Goal: Task Accomplishment & Management: Manage account settings

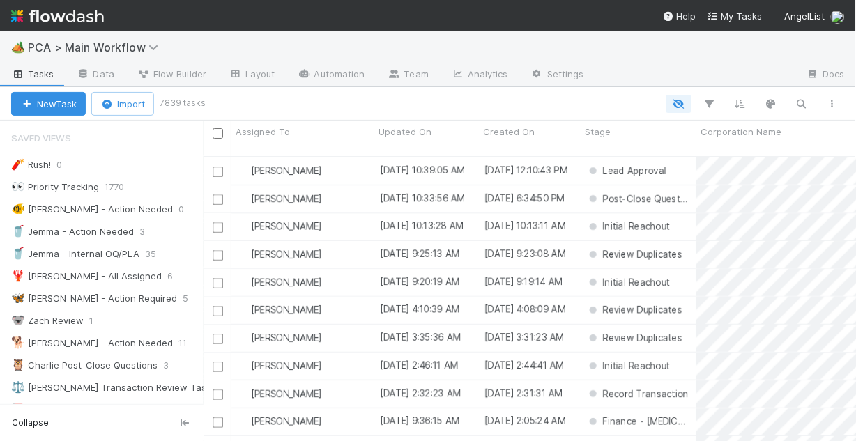
scroll to position [287, 644]
click at [86, 208] on div "🐠 Chris - Action Needed" at bounding box center [92, 209] width 162 height 17
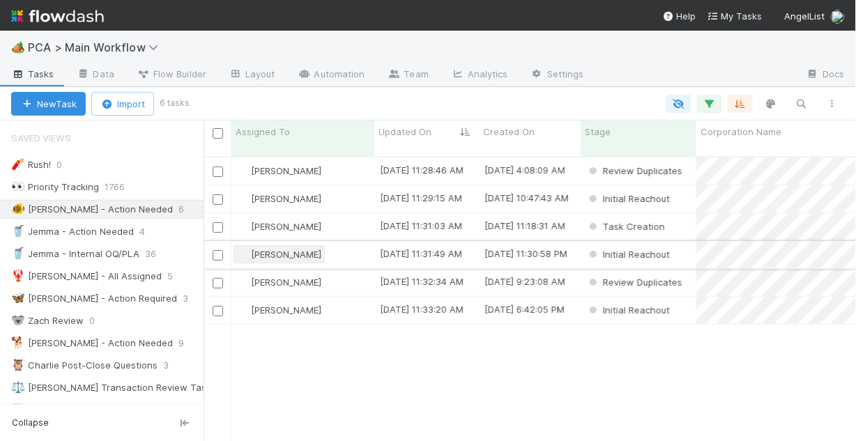
scroll to position [287, 644]
click at [349, 161] on div "[PERSON_NAME]" at bounding box center [303, 171] width 143 height 27
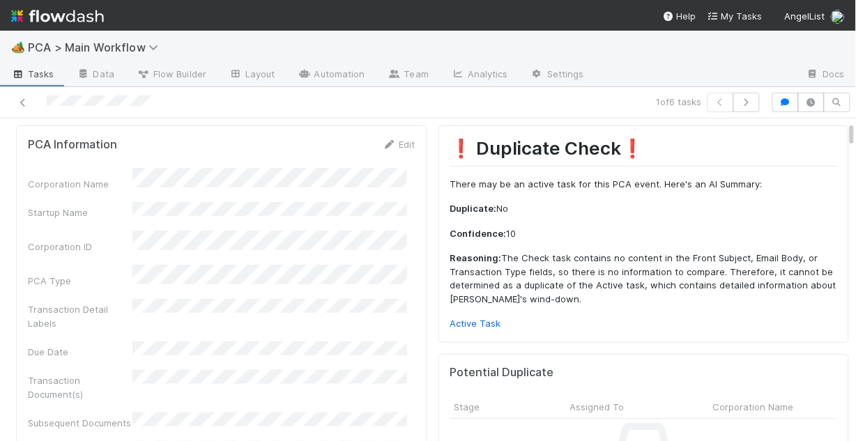
scroll to position [56, 0]
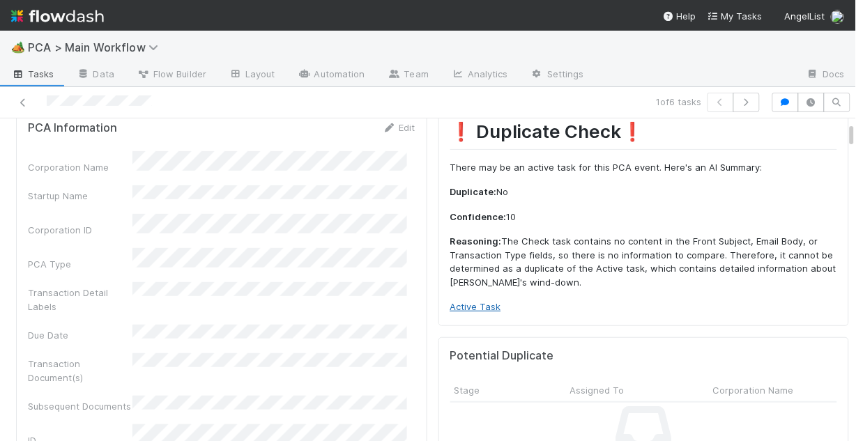
click at [474, 304] on link "Active Task" at bounding box center [476, 306] width 51 height 11
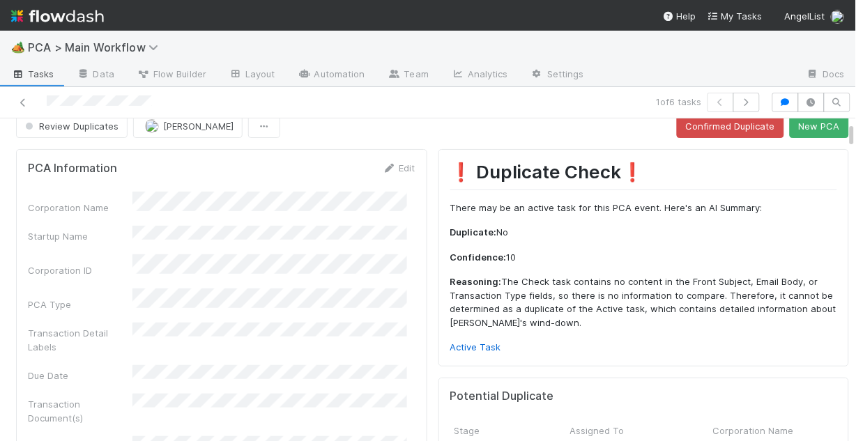
scroll to position [0, 0]
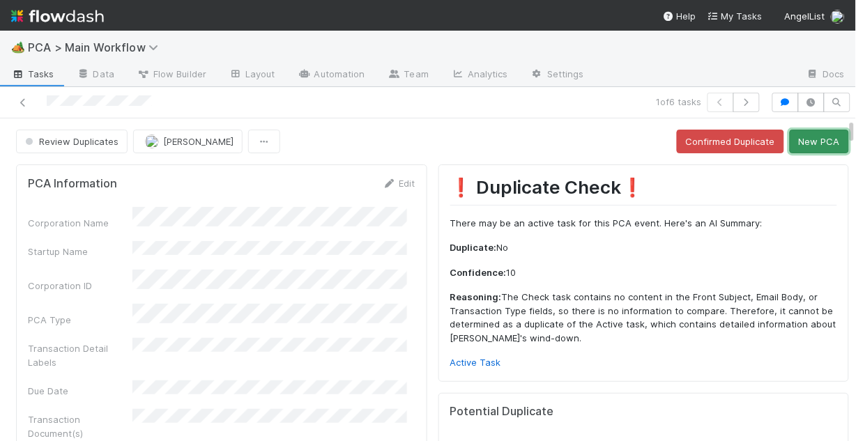
click at [812, 144] on button "New PCA" at bounding box center [819, 142] width 59 height 24
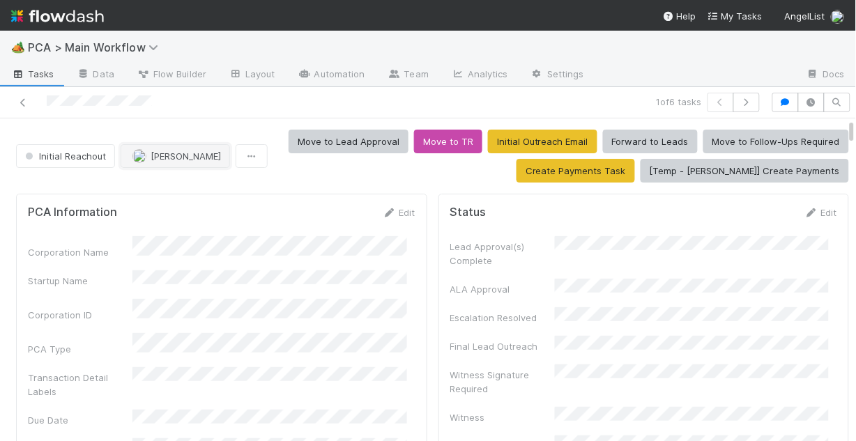
click at [179, 153] on span "Nathalie Gualito" at bounding box center [186, 156] width 70 height 11
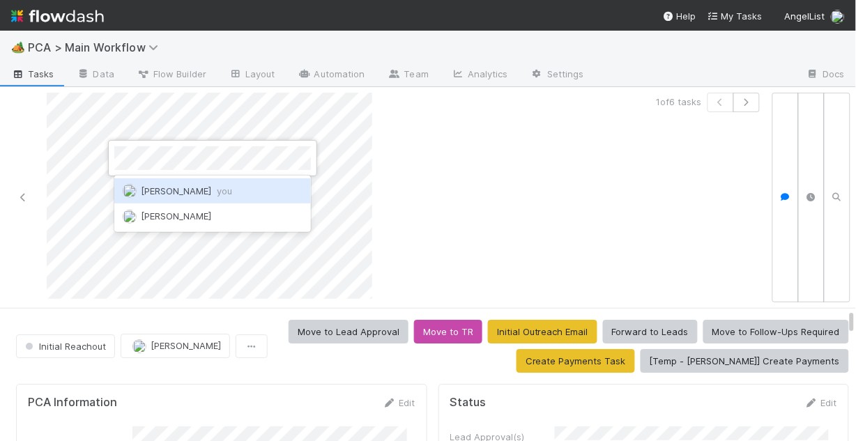
click at [192, 196] on div "Chris DelBianco you" at bounding box center [212, 191] width 197 height 25
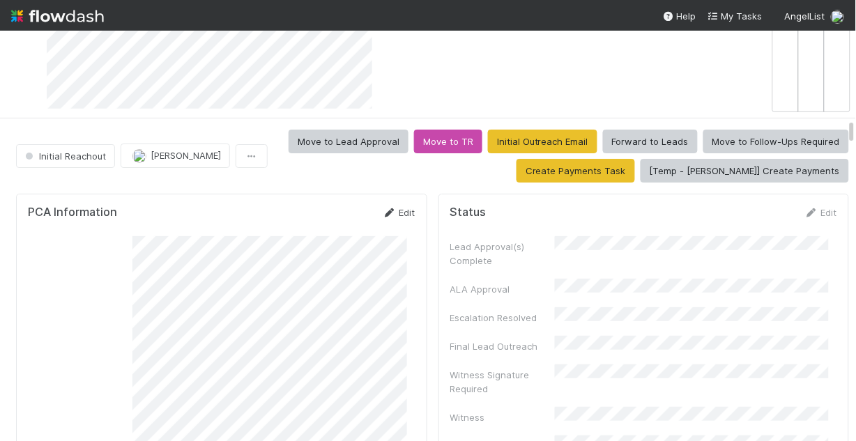
click at [395, 207] on link "Edit" at bounding box center [399, 212] width 33 height 11
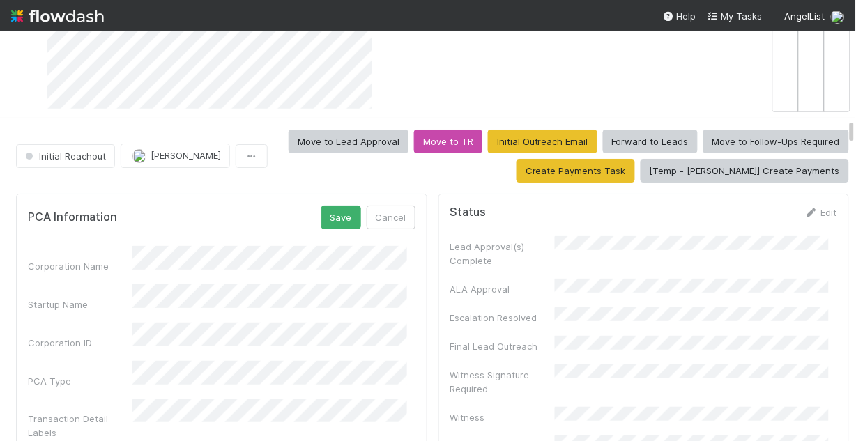
click at [124, 323] on div "Corporation ID" at bounding box center [222, 336] width 388 height 27
click at [337, 207] on button "Save" at bounding box center [342, 218] width 40 height 24
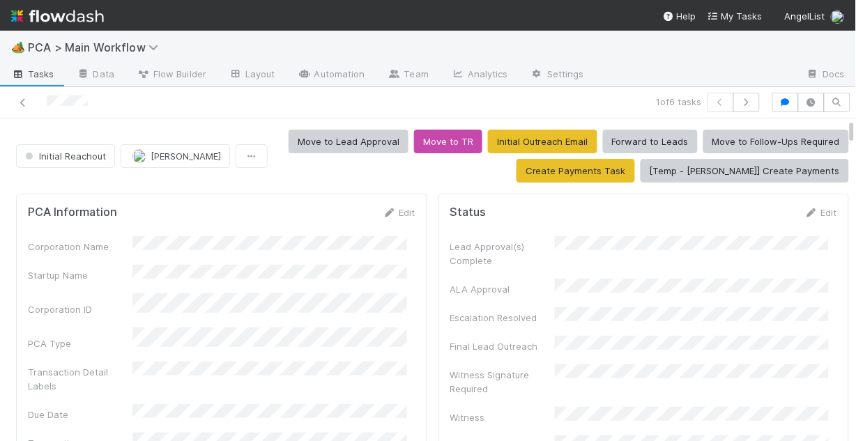
scroll to position [8, 0]
click at [386, 209] on icon at bounding box center [390, 213] width 14 height 9
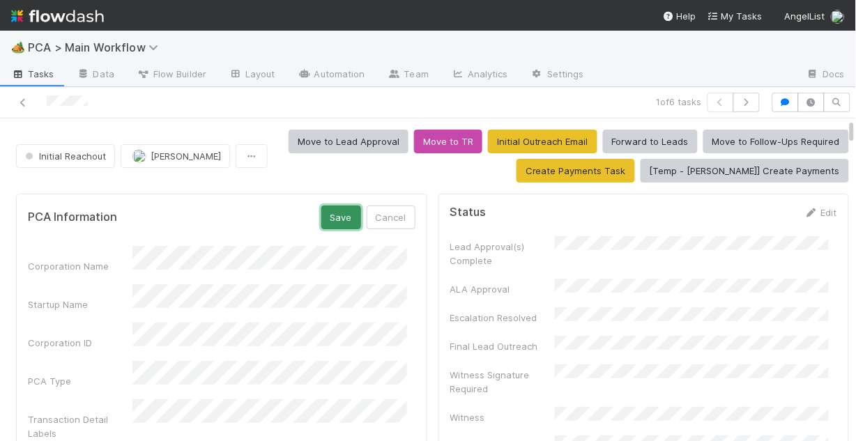
click at [338, 213] on button "Save" at bounding box center [342, 218] width 40 height 24
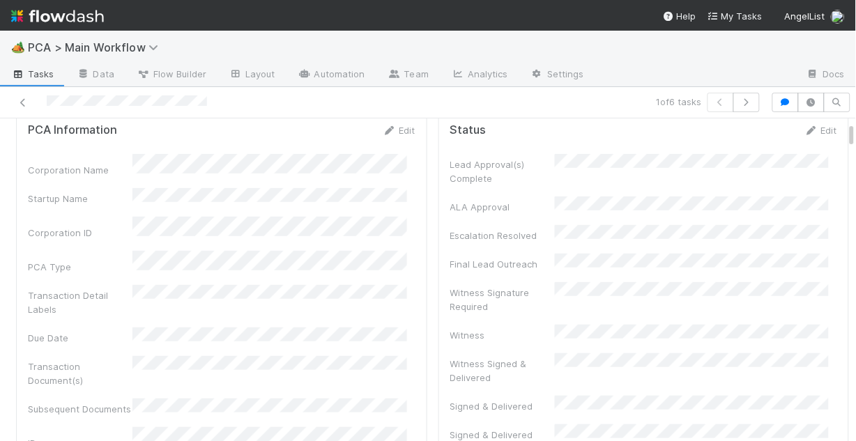
scroll to position [0, 0]
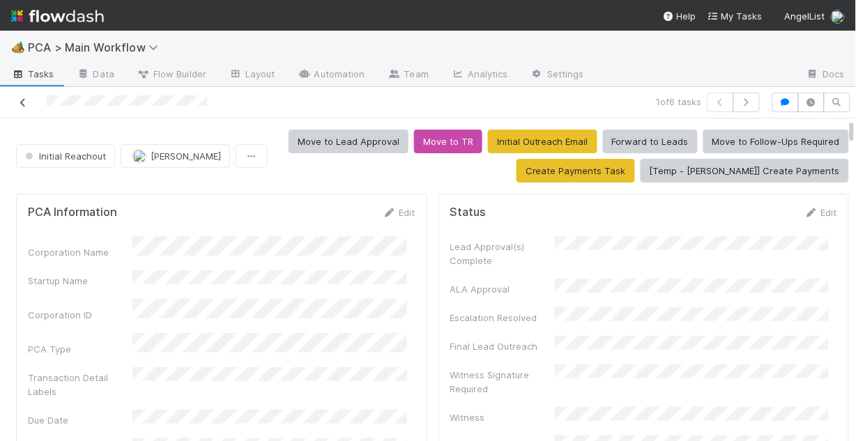
click at [19, 103] on icon at bounding box center [23, 102] width 14 height 9
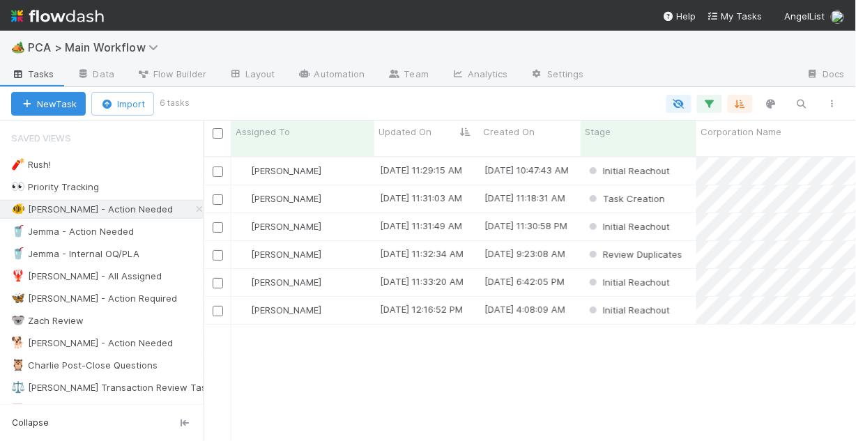
scroll to position [287, 644]
click at [353, 271] on div "[PERSON_NAME]" at bounding box center [303, 282] width 143 height 27
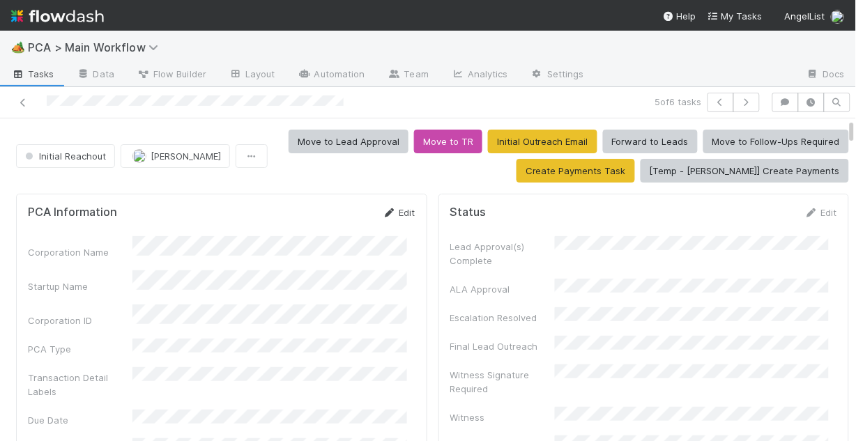
click at [396, 210] on link "Edit" at bounding box center [399, 212] width 33 height 11
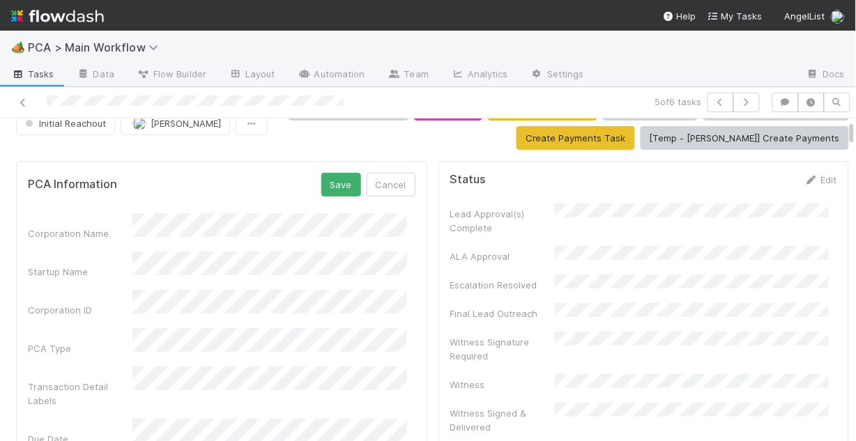
scroll to position [112, 0]
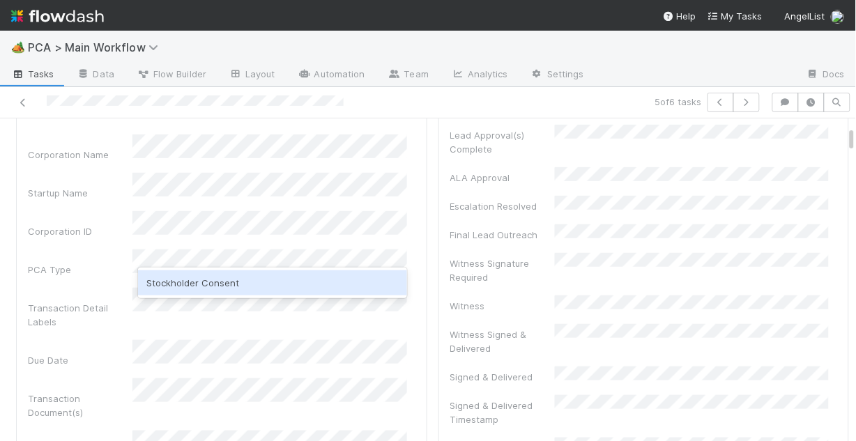
click at [206, 283] on div "Stockholder Consent" at bounding box center [272, 283] width 269 height 25
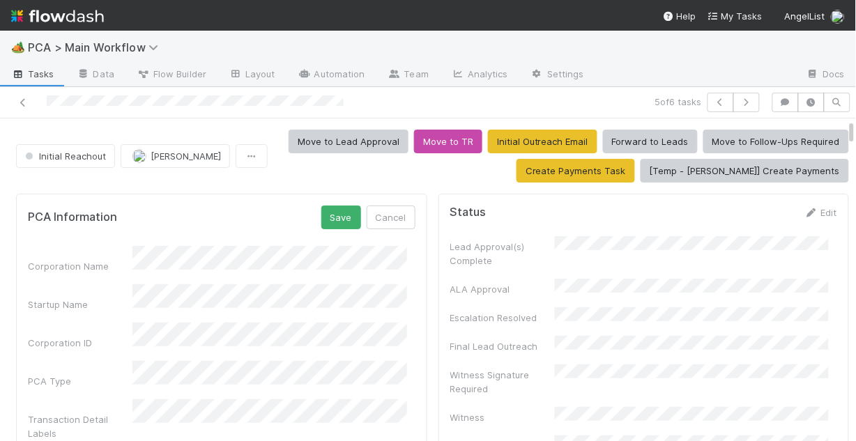
scroll to position [56, 0]
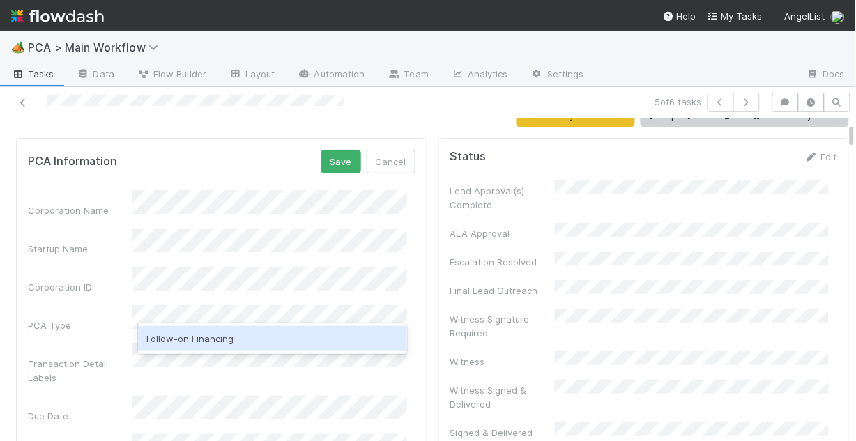
click at [236, 338] on div "Follow-on Financing" at bounding box center [272, 338] width 269 height 25
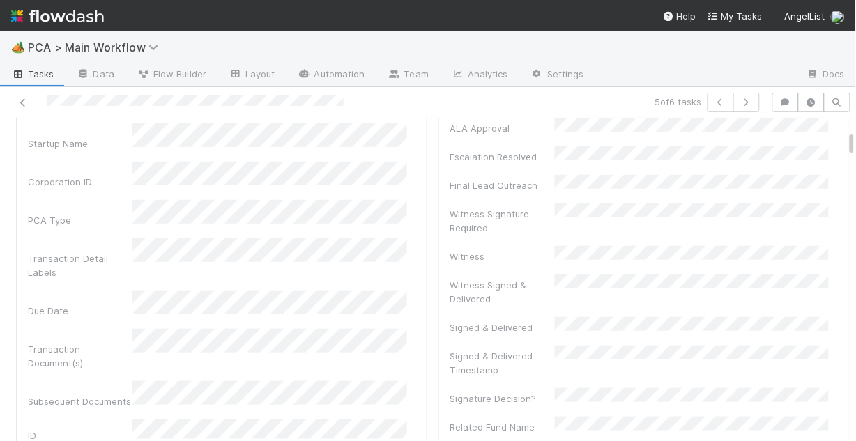
scroll to position [167, 0]
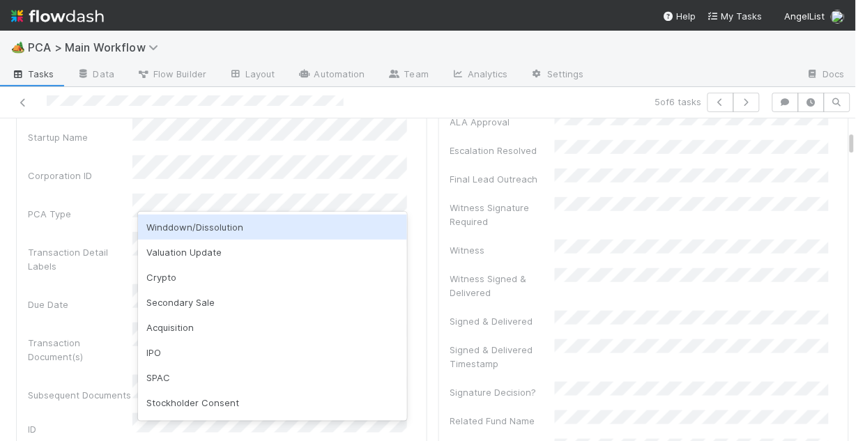
click at [103, 211] on div "Corporation Name Startup Name Corporation ID PCA Type Transaction Detail Labels…" at bounding box center [222, 438] width 388 height 718
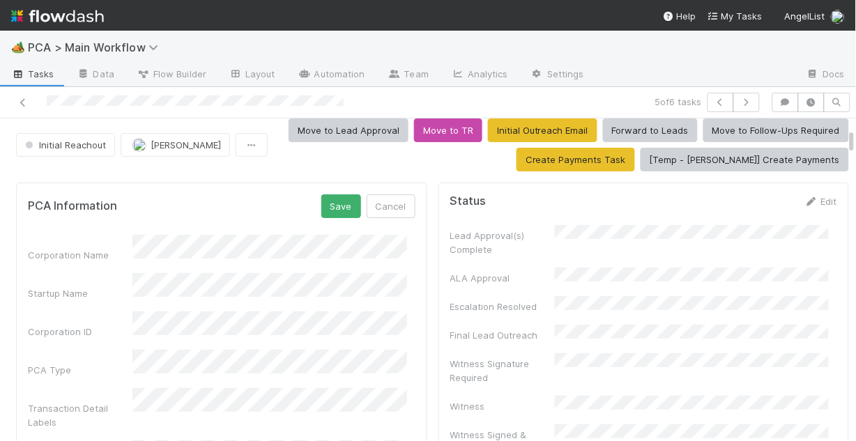
scroll to position [0, 0]
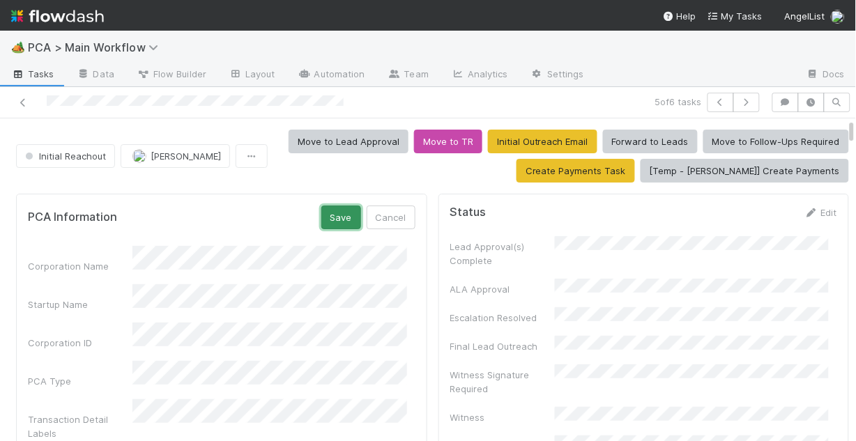
click at [326, 217] on button "Save" at bounding box center [342, 218] width 40 height 24
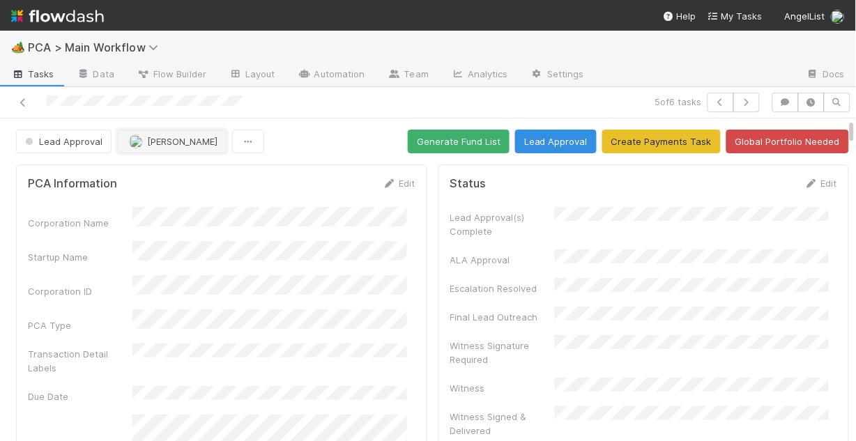
click at [161, 145] on span "[PERSON_NAME]" at bounding box center [182, 141] width 70 height 11
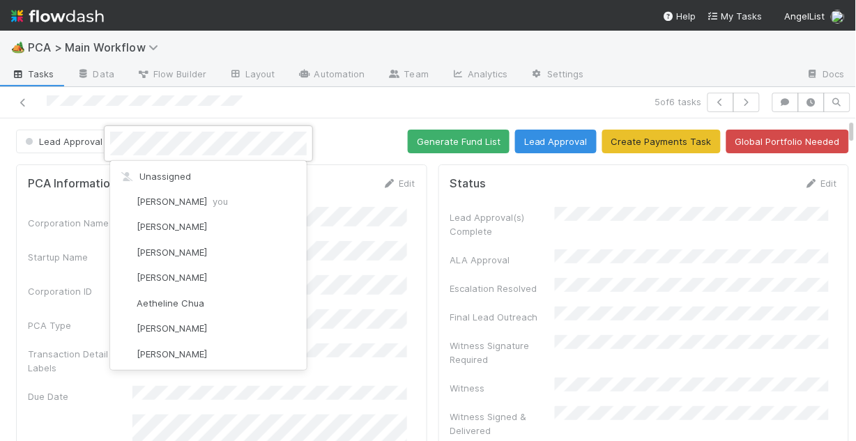
scroll to position [4341, 0]
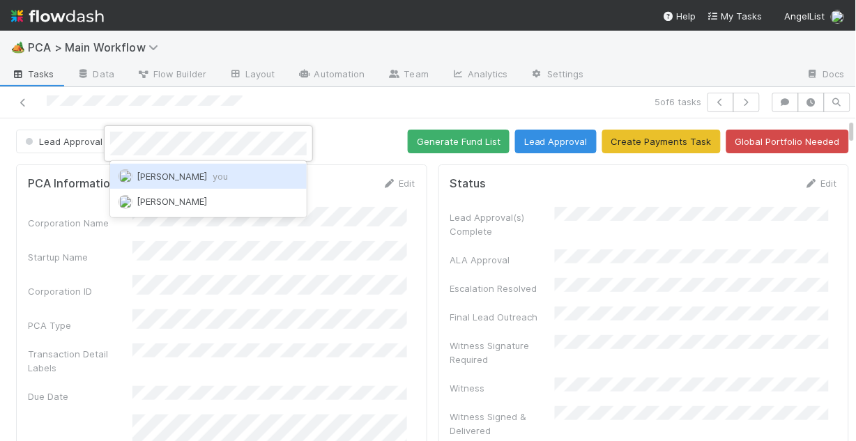
click at [173, 175] on span "Chris DelBianco you" at bounding box center [182, 176] width 91 height 11
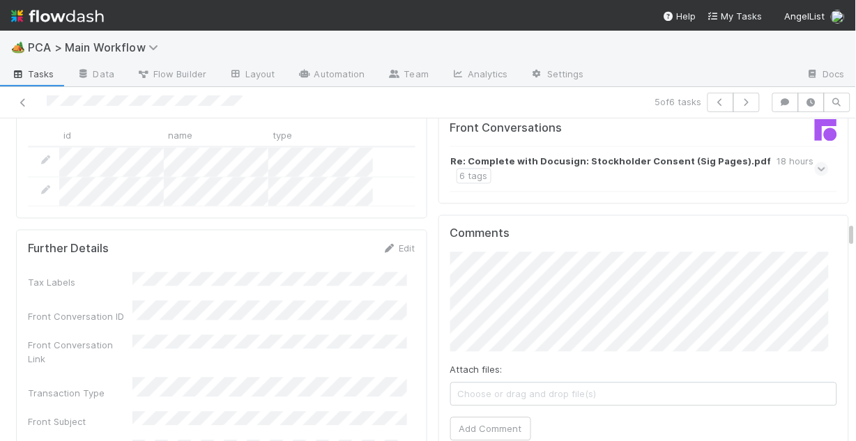
scroll to position [1618, 0]
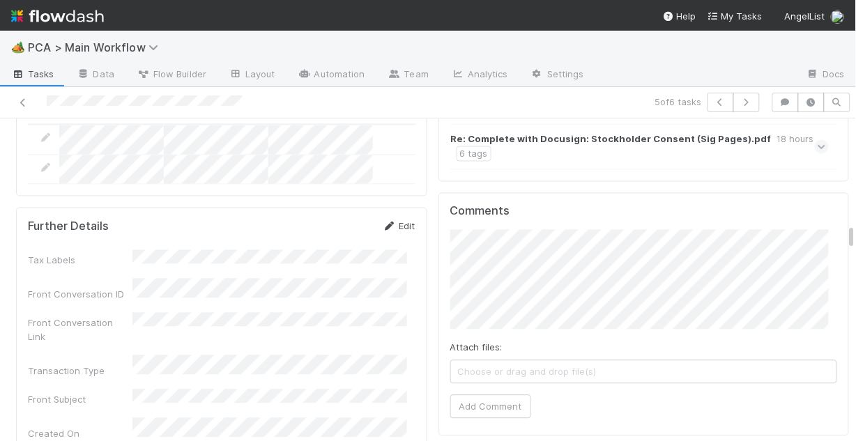
click at [395, 220] on link "Edit" at bounding box center [399, 225] width 33 height 11
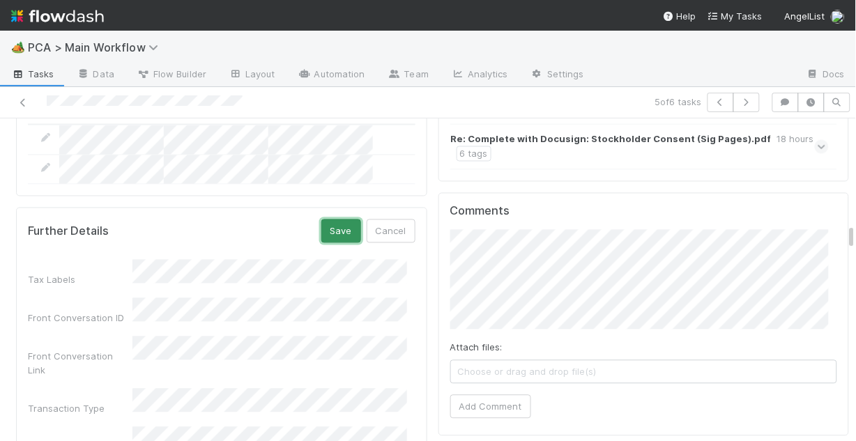
click at [326, 219] on button "Save" at bounding box center [342, 231] width 40 height 24
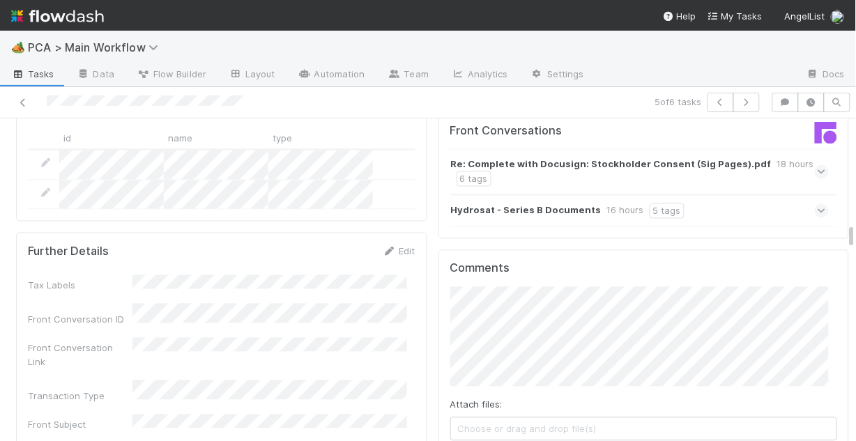
scroll to position [1562, 0]
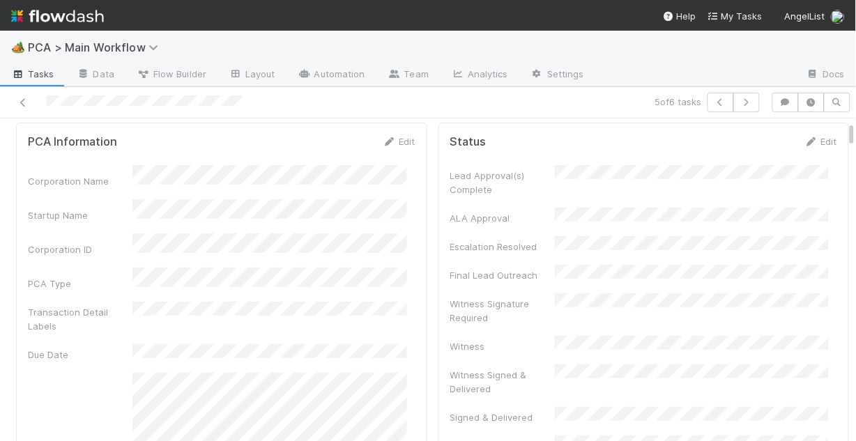
scroll to position [56, 0]
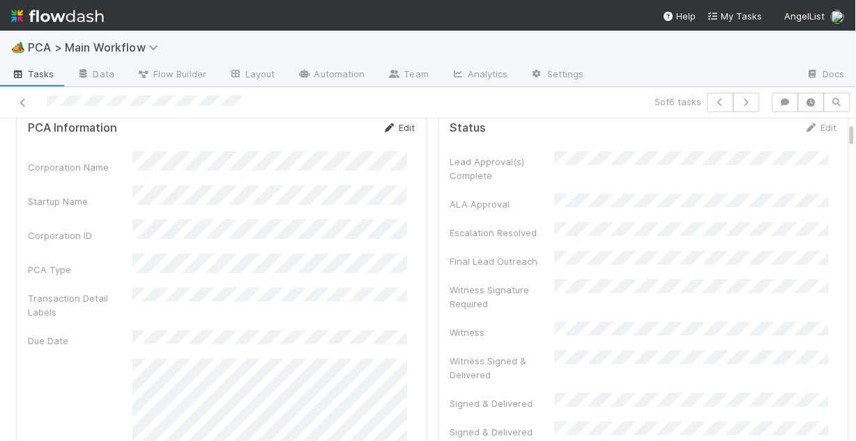
click at [402, 128] on link "Edit" at bounding box center [399, 127] width 33 height 11
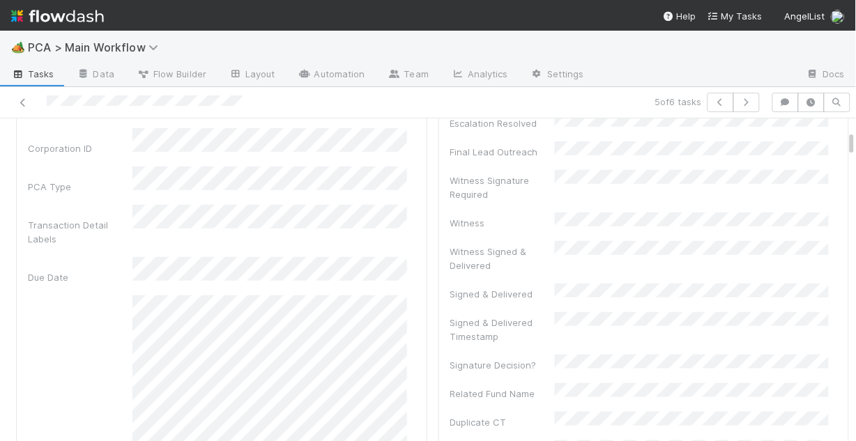
scroll to position [0, 0]
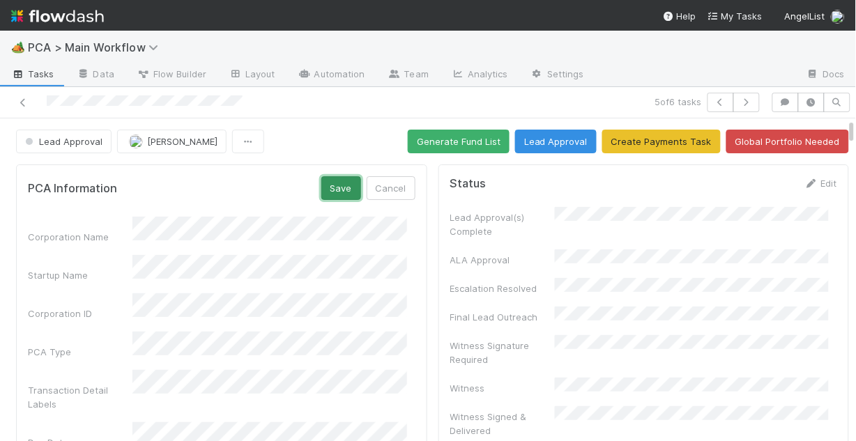
click at [335, 195] on button "Save" at bounding box center [342, 188] width 40 height 24
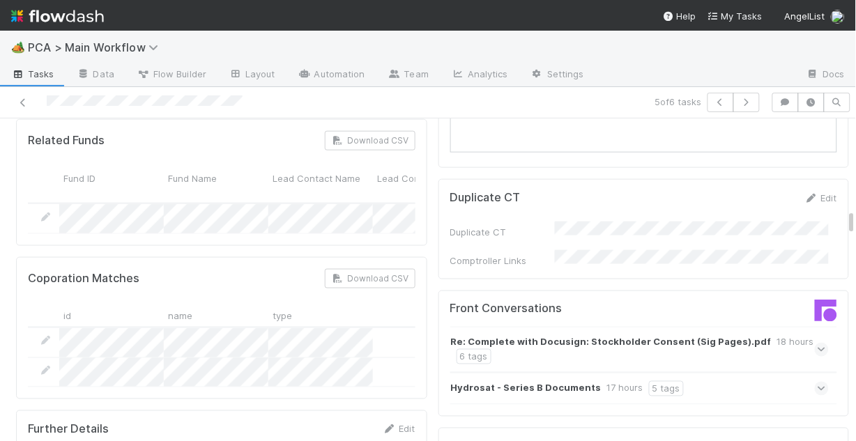
scroll to position [1506, 0]
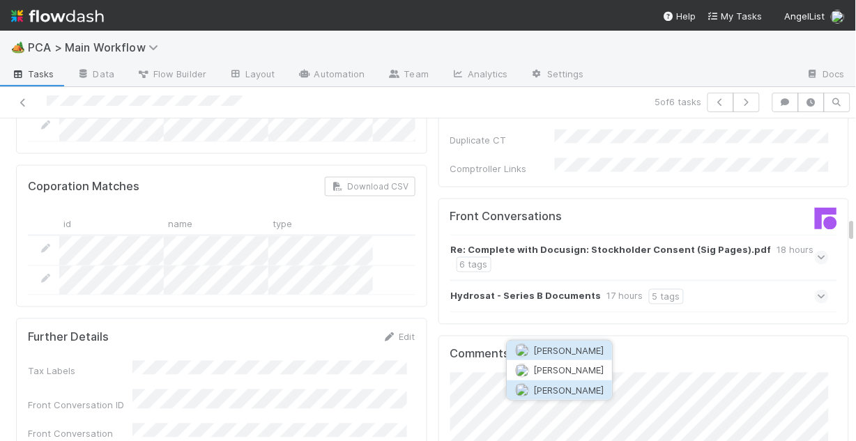
click at [568, 386] on span "[PERSON_NAME]" at bounding box center [569, 390] width 70 height 11
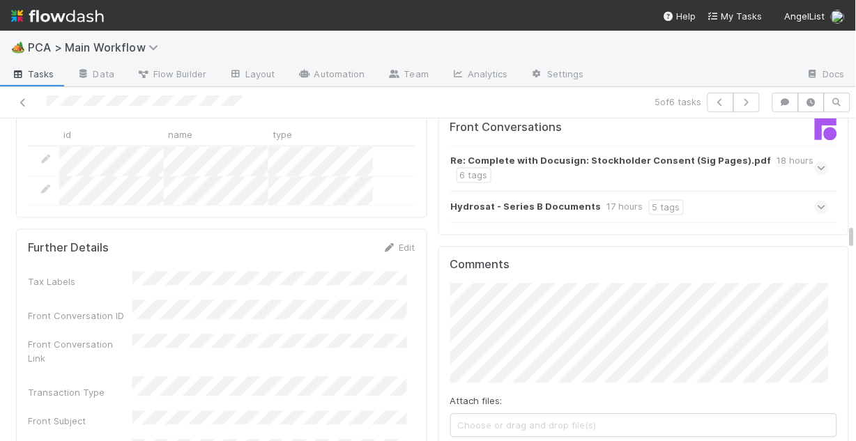
scroll to position [1618, 0]
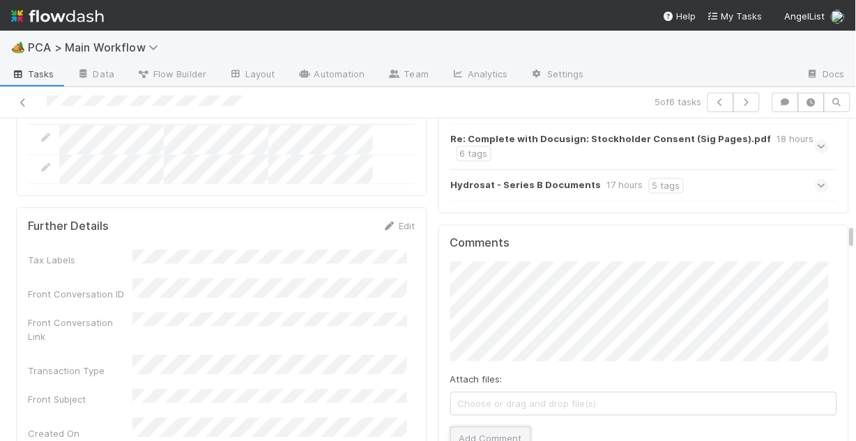
click at [482, 427] on button "Add Comment" at bounding box center [491, 439] width 81 height 24
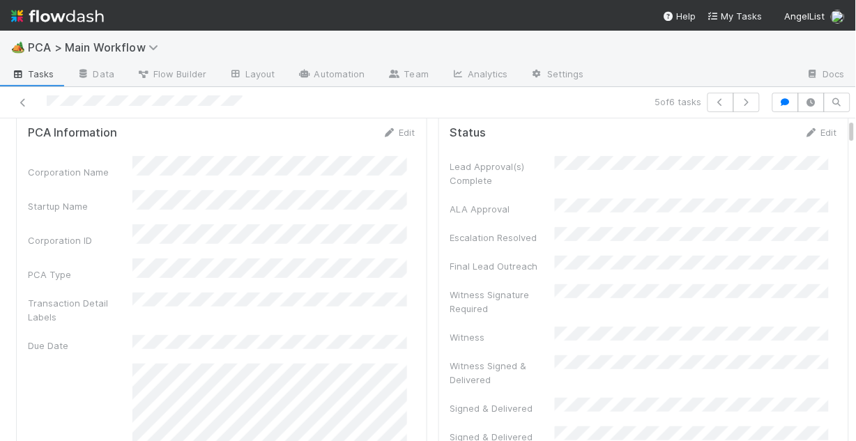
scroll to position [0, 0]
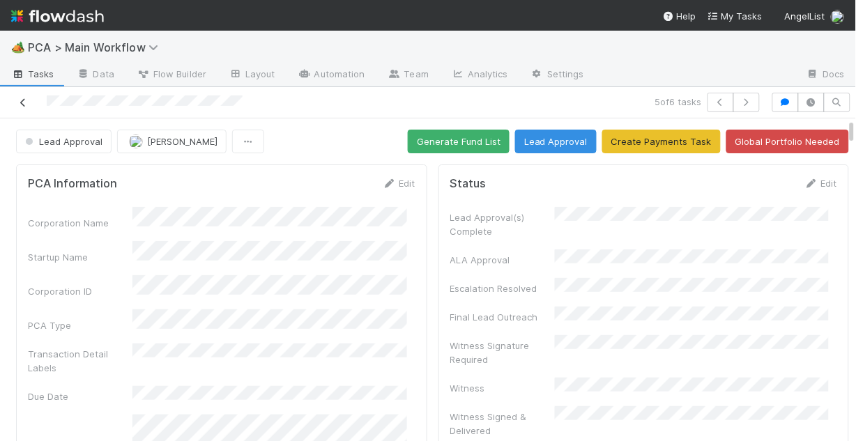
click at [24, 103] on icon at bounding box center [23, 102] width 14 height 9
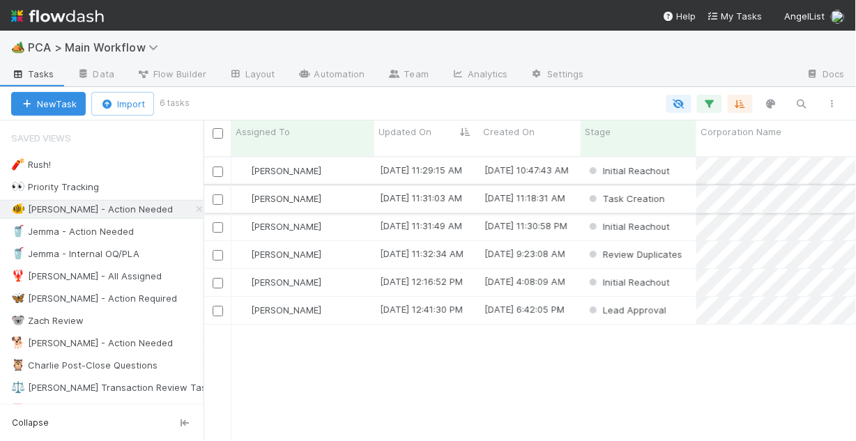
scroll to position [287, 644]
click at [351, 245] on div "[PERSON_NAME]" at bounding box center [303, 254] width 143 height 27
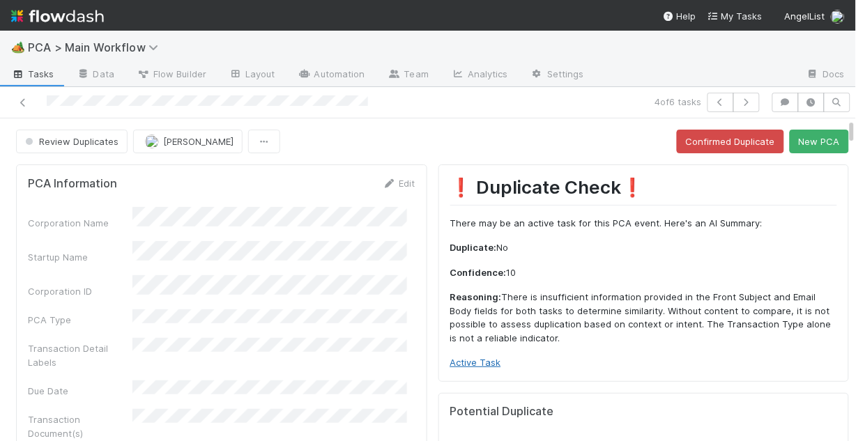
click at [469, 360] on link "Active Task" at bounding box center [476, 362] width 51 height 11
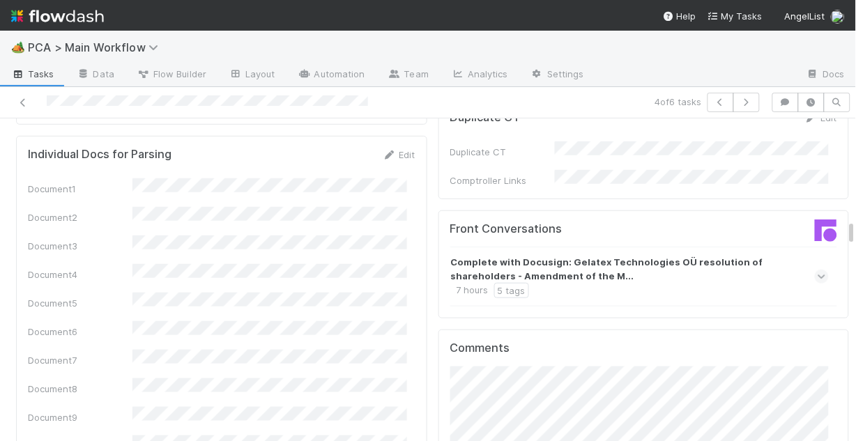
scroll to position [1280, 0]
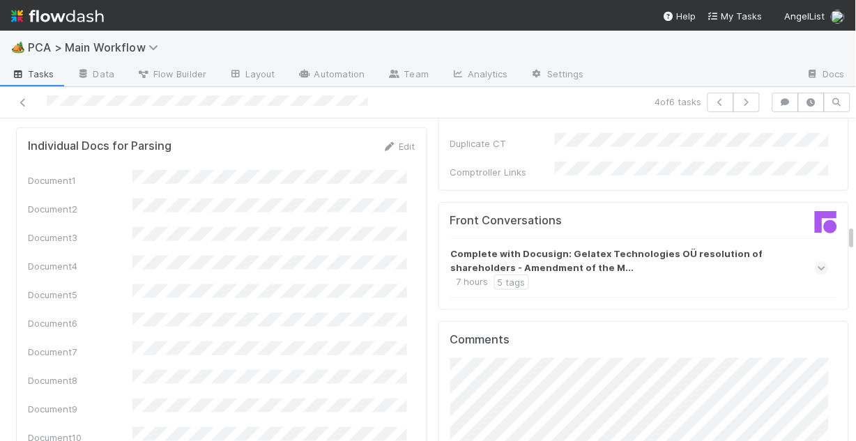
click at [818, 262] on icon at bounding box center [822, 269] width 9 height 14
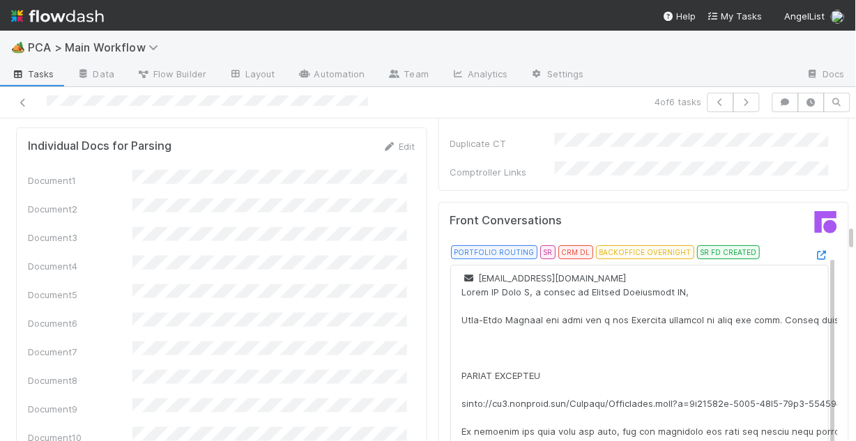
scroll to position [0, 0]
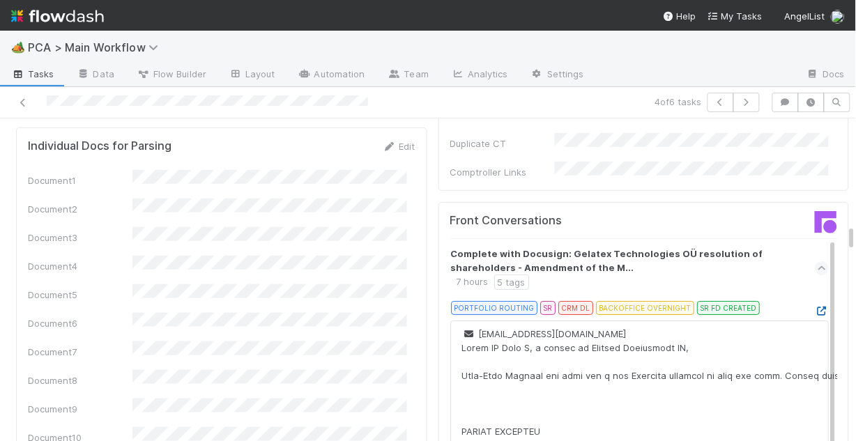
click at [815, 307] on icon at bounding box center [822, 311] width 14 height 9
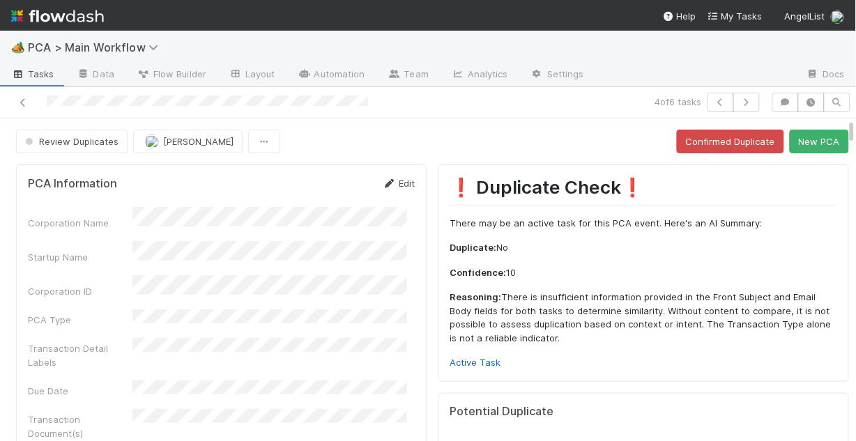
click at [391, 179] on link "Edit" at bounding box center [399, 183] width 33 height 11
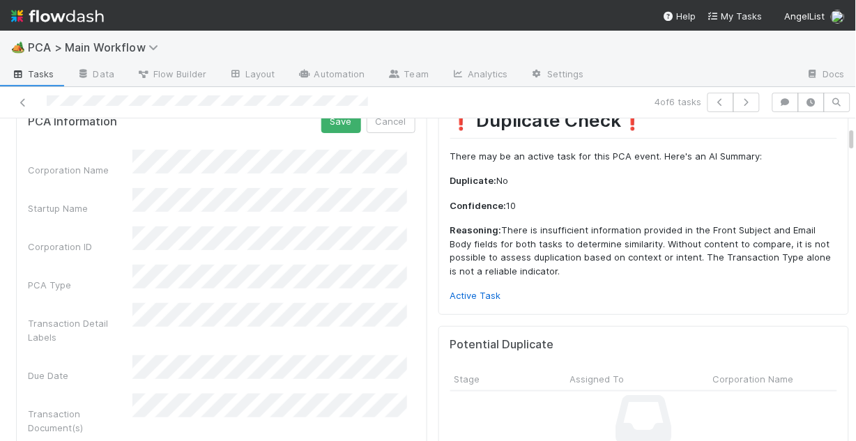
scroll to position [56, 0]
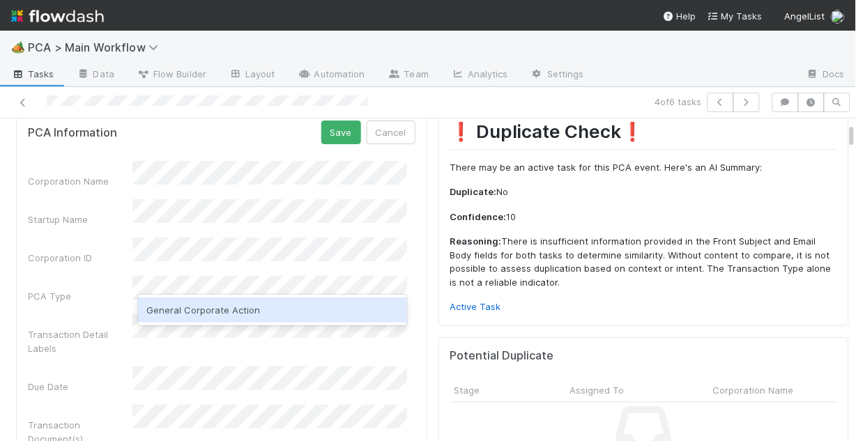
click at [229, 317] on div "General Corporate Action" at bounding box center [272, 310] width 269 height 25
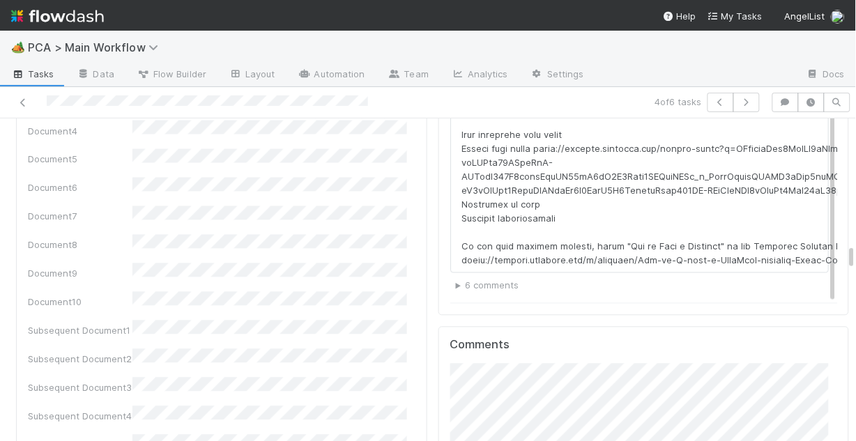
scroll to position [1562, 0]
click at [456, 280] on summary "6 comments" at bounding box center [643, 287] width 374 height 14
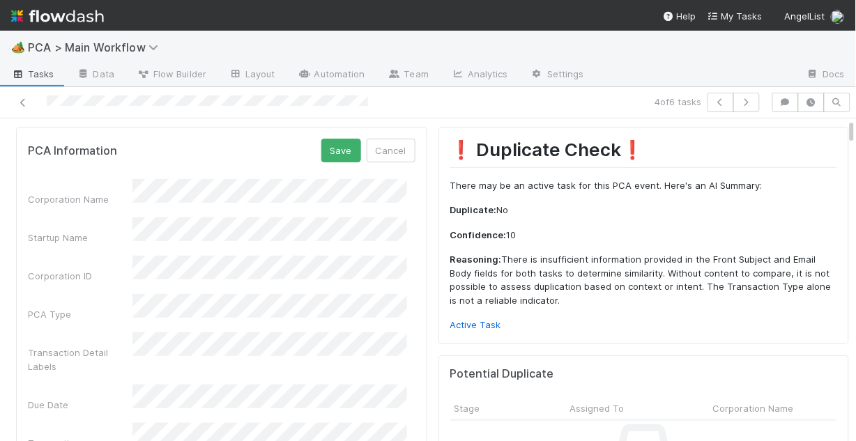
scroll to position [0, 0]
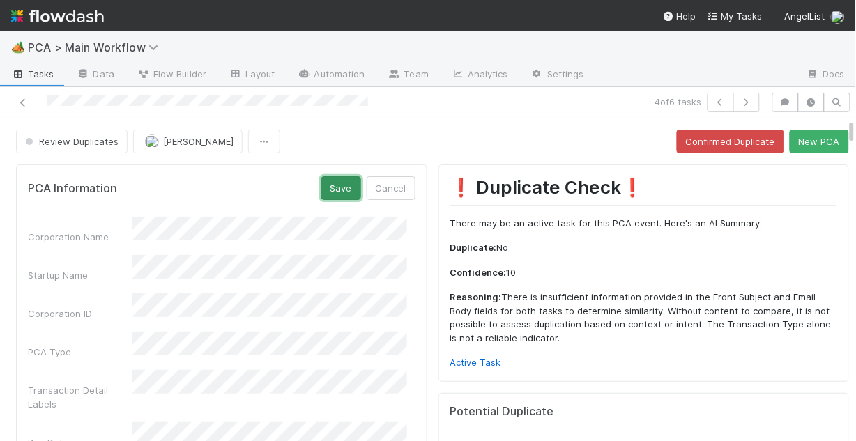
click at [328, 189] on button "Save" at bounding box center [342, 188] width 40 height 24
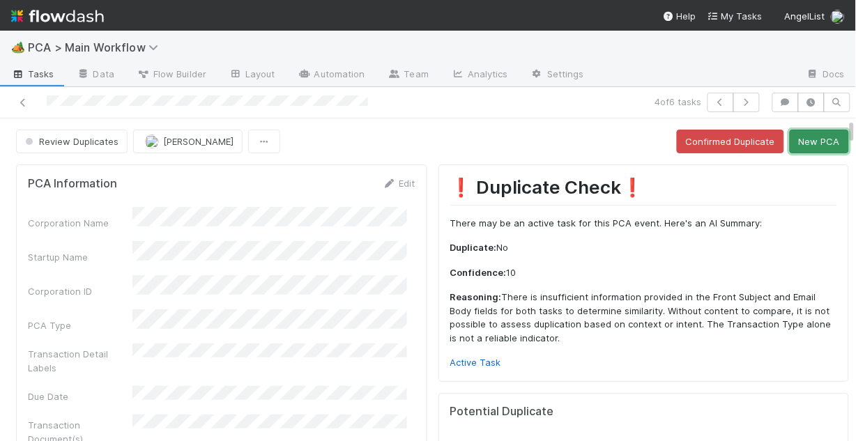
click at [812, 146] on button "New PCA" at bounding box center [819, 142] width 59 height 24
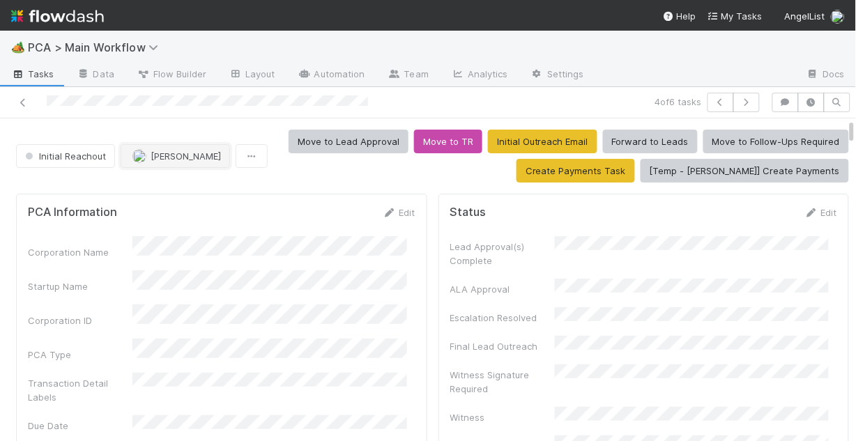
click at [183, 155] on span "Nathalie Gualito" at bounding box center [186, 156] width 70 height 11
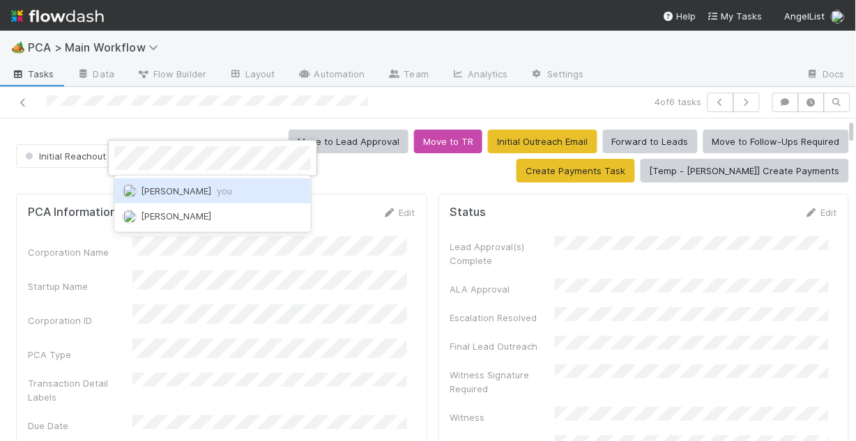
click at [218, 199] on div "Chris DelBianco you" at bounding box center [212, 191] width 197 height 25
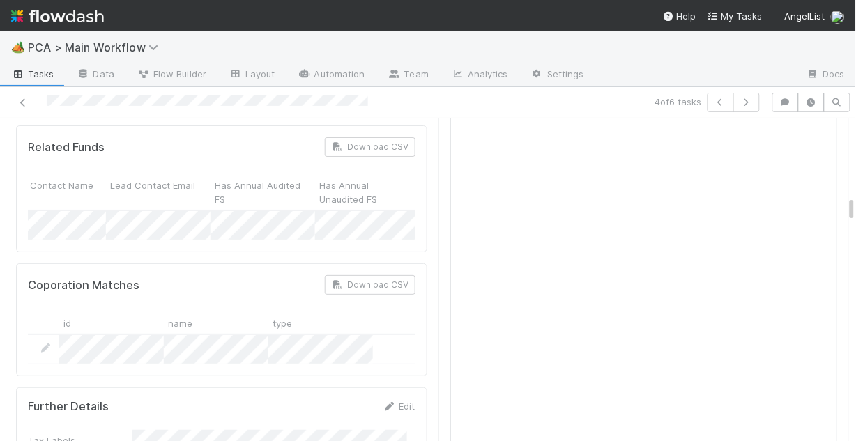
scroll to position [1172, 0]
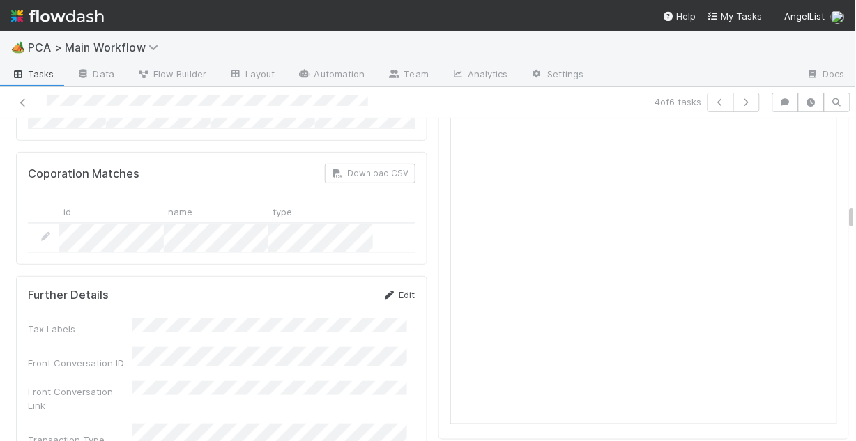
click at [397, 289] on link "Edit" at bounding box center [399, 294] width 33 height 11
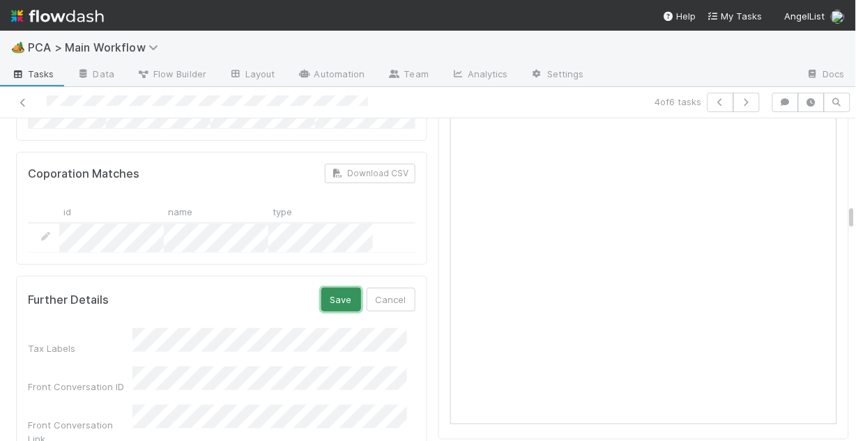
click at [331, 288] on button "Save" at bounding box center [342, 300] width 40 height 24
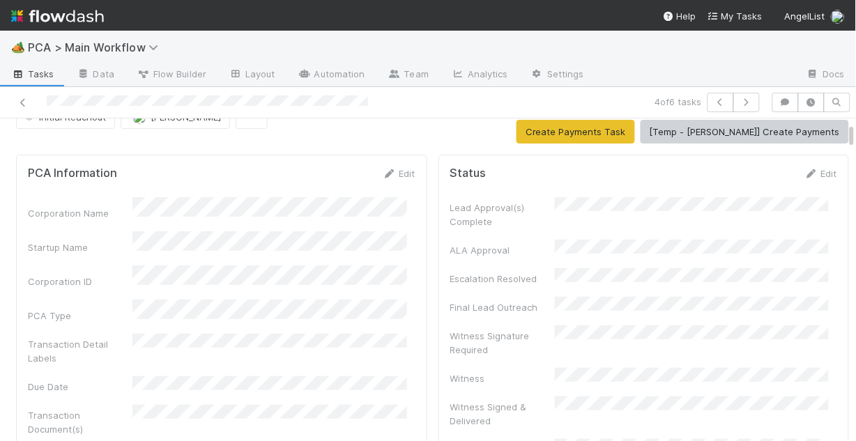
scroll to position [0, 0]
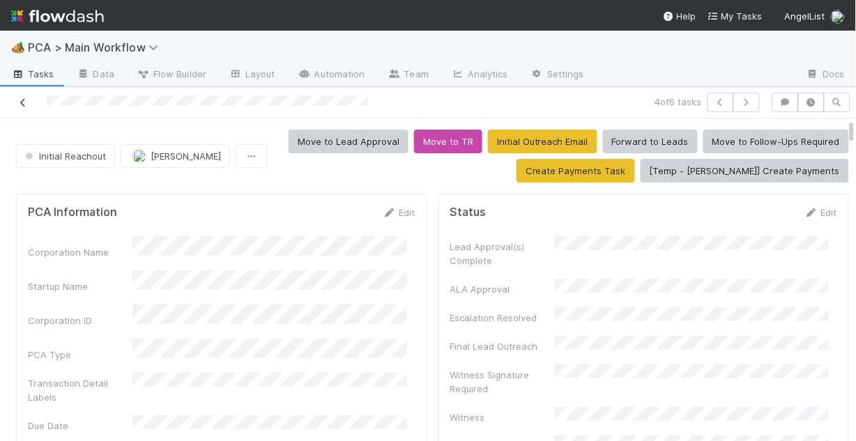
click at [22, 103] on icon at bounding box center [23, 102] width 14 height 9
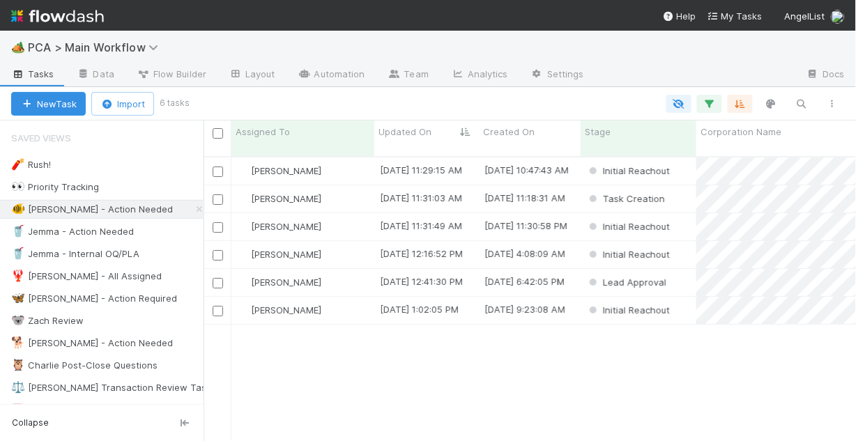
scroll to position [287, 644]
click at [353, 216] on div "[PERSON_NAME]" at bounding box center [303, 226] width 143 height 27
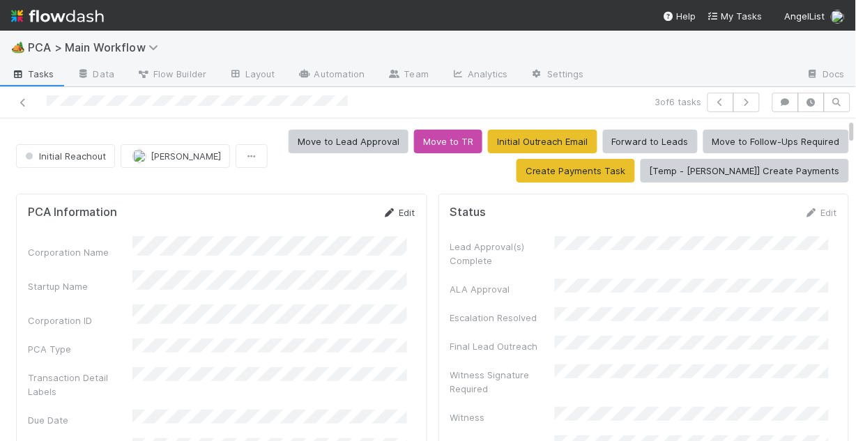
click at [390, 211] on link "Edit" at bounding box center [399, 212] width 33 height 11
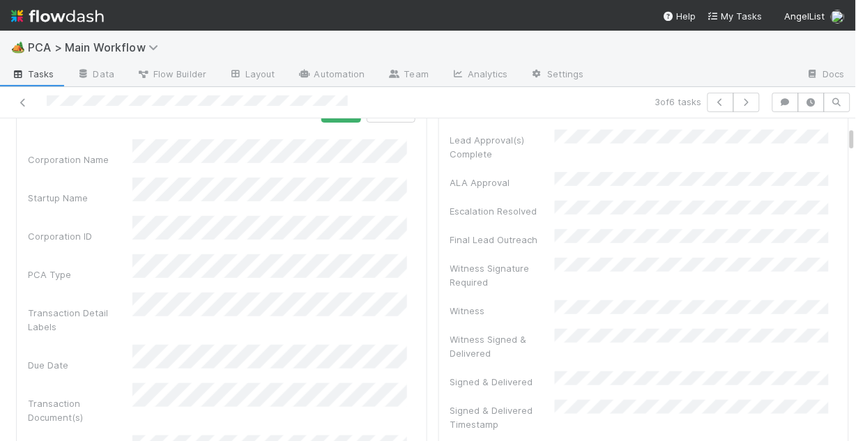
scroll to position [112, 0]
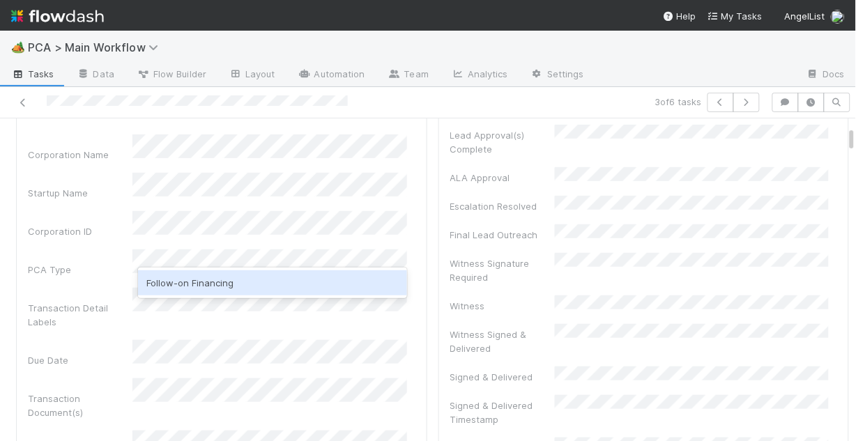
click at [227, 287] on div "Follow-on Financing" at bounding box center [272, 283] width 269 height 25
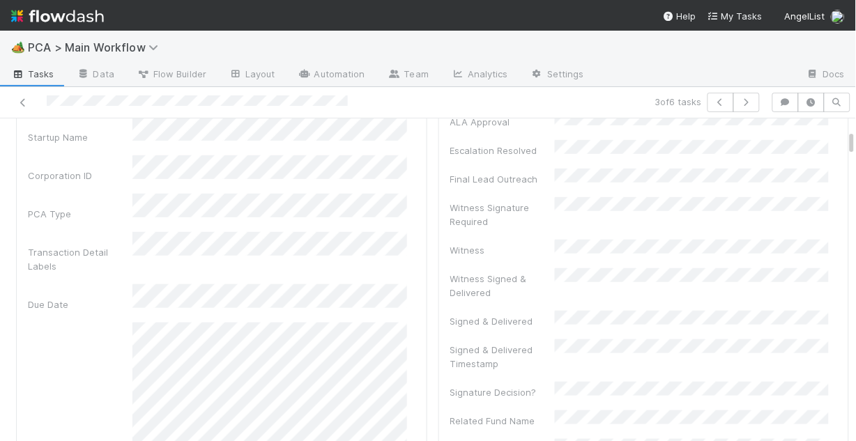
scroll to position [0, 0]
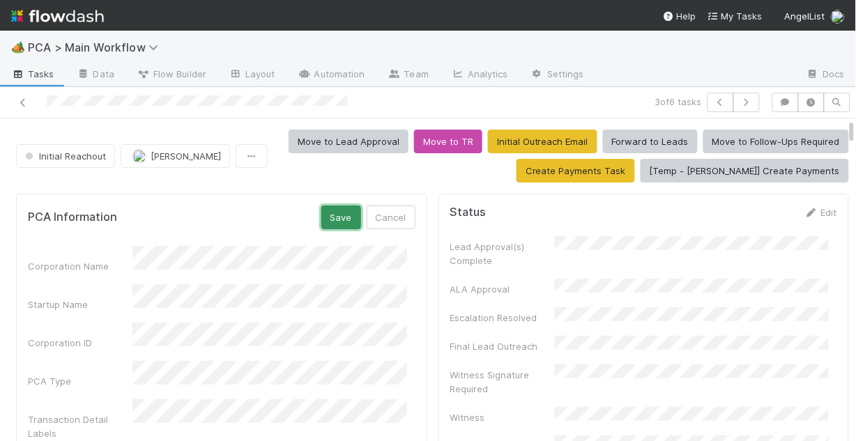
click at [338, 220] on button "Save" at bounding box center [342, 218] width 40 height 24
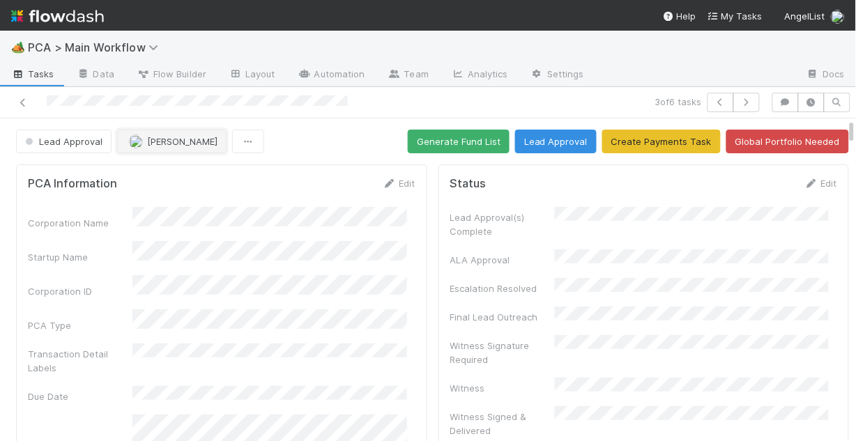
click at [158, 143] on span "Charlie Bell" at bounding box center [182, 141] width 70 height 11
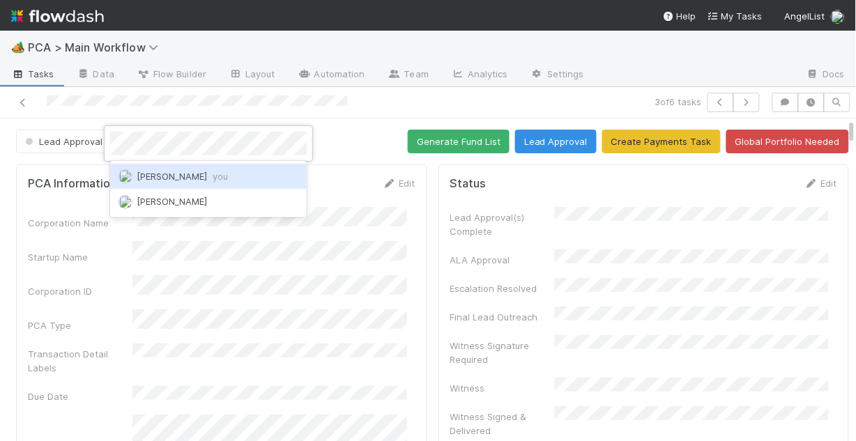
click at [176, 176] on span "Chris DelBianco you" at bounding box center [182, 176] width 91 height 11
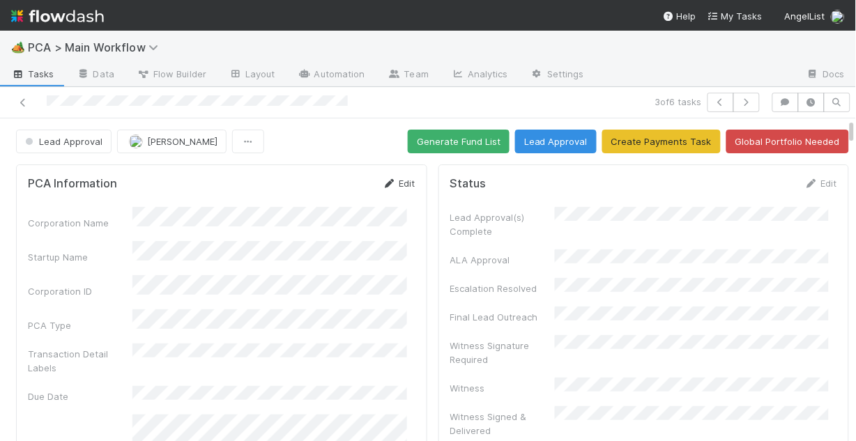
click at [391, 186] on link "Edit" at bounding box center [399, 183] width 33 height 11
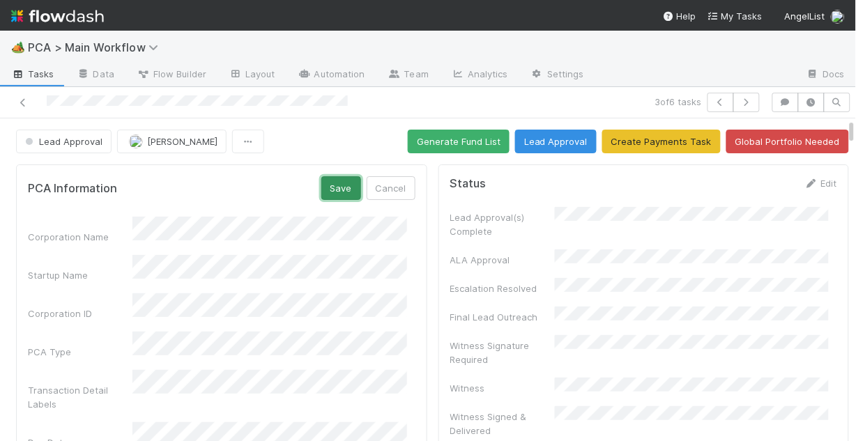
click at [333, 192] on button "Save" at bounding box center [342, 188] width 40 height 24
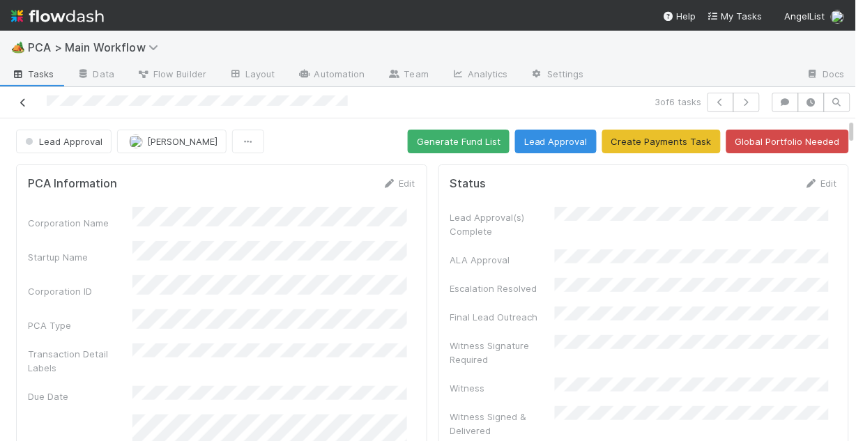
click at [18, 102] on icon at bounding box center [23, 102] width 14 height 9
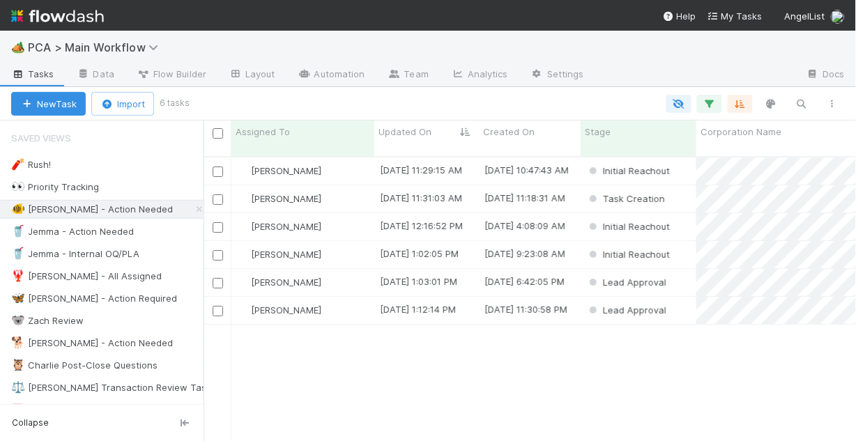
scroll to position [287, 644]
click at [340, 190] on div "[PERSON_NAME]" at bounding box center [303, 199] width 143 height 27
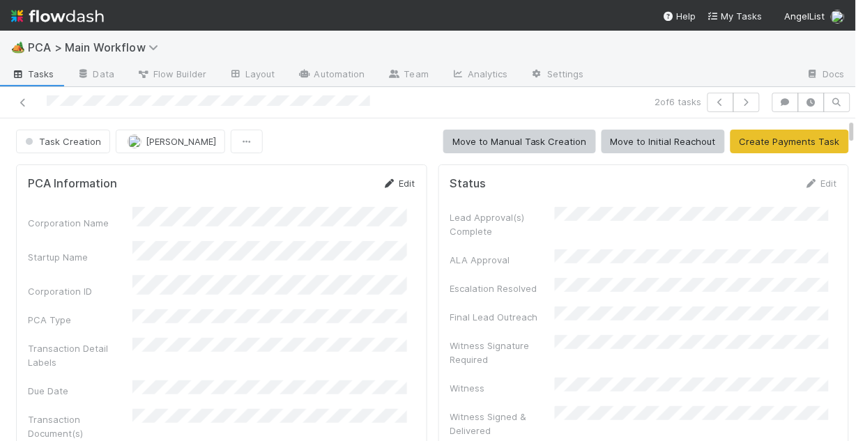
click at [395, 183] on link "Edit" at bounding box center [399, 183] width 33 height 11
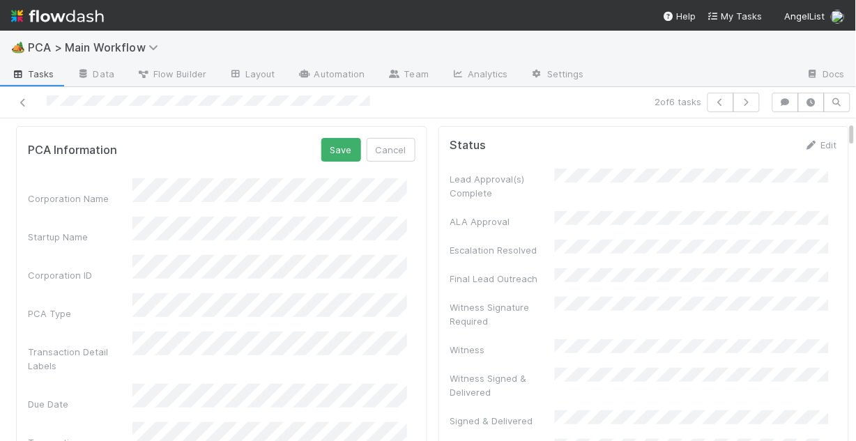
scroll to position [56, 0]
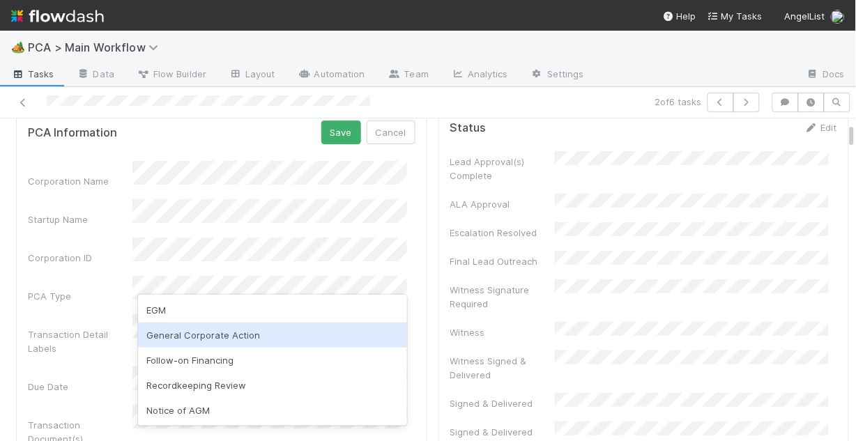
click at [264, 328] on div "General Corporate Action" at bounding box center [272, 335] width 269 height 25
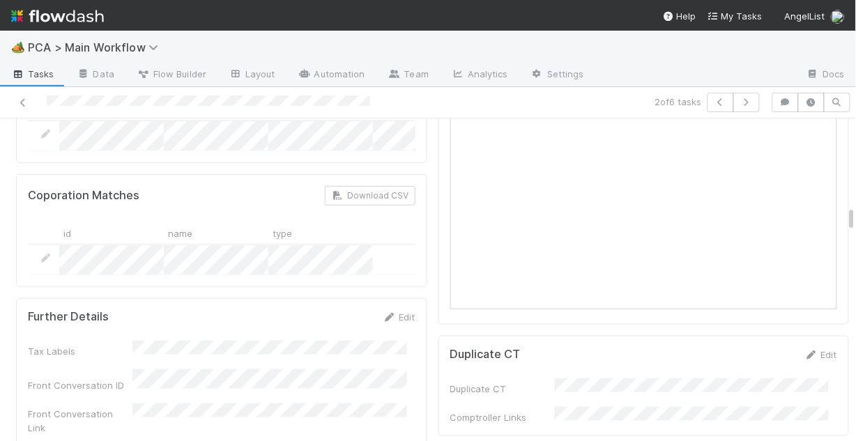
scroll to position [1283, 0]
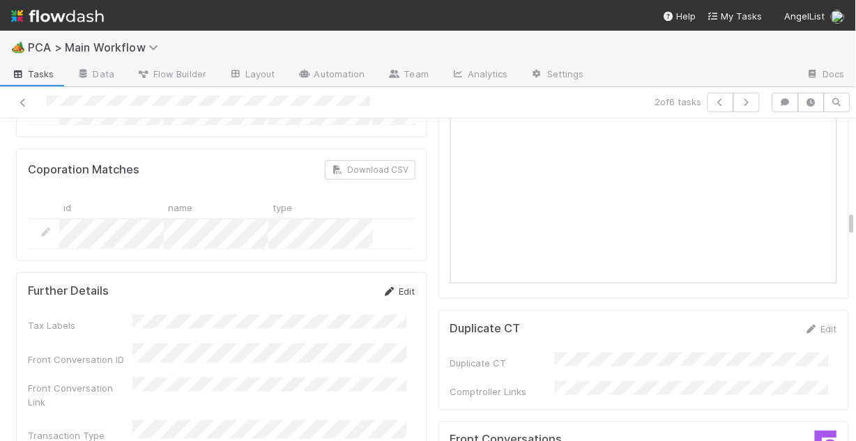
click at [398, 286] on link "Edit" at bounding box center [399, 291] width 33 height 11
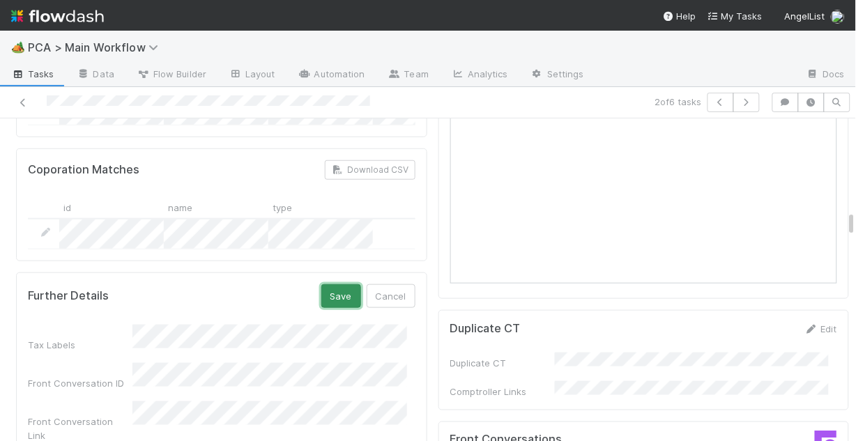
click at [324, 285] on button "Save" at bounding box center [342, 297] width 40 height 24
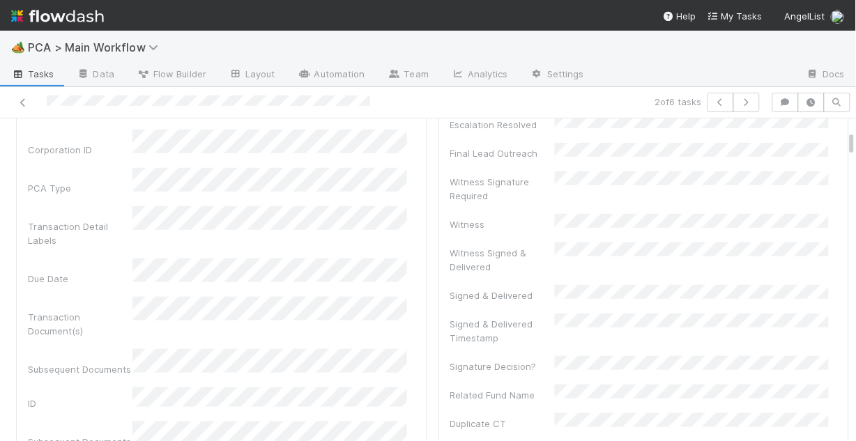
scroll to position [167, 0]
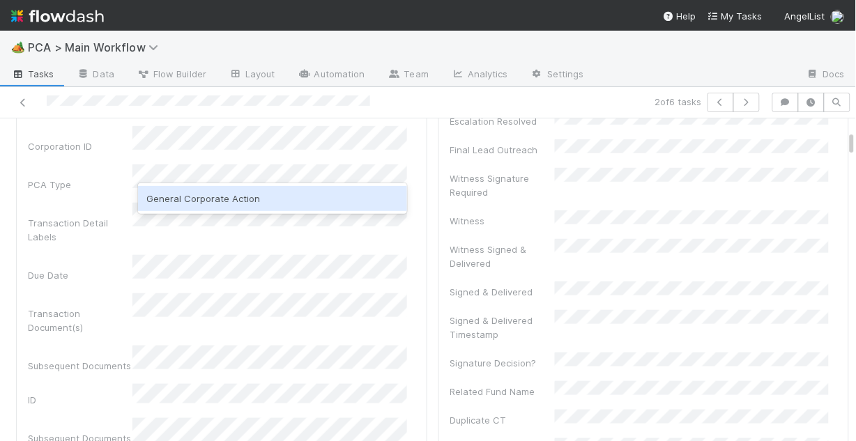
click at [248, 202] on div "General Corporate Action" at bounding box center [272, 198] width 269 height 25
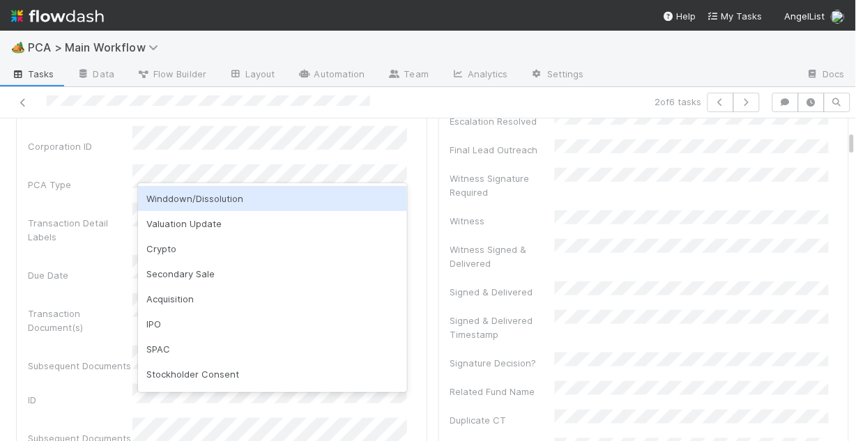
click at [116, 216] on div "Transaction Detail Labels" at bounding box center [80, 230] width 105 height 28
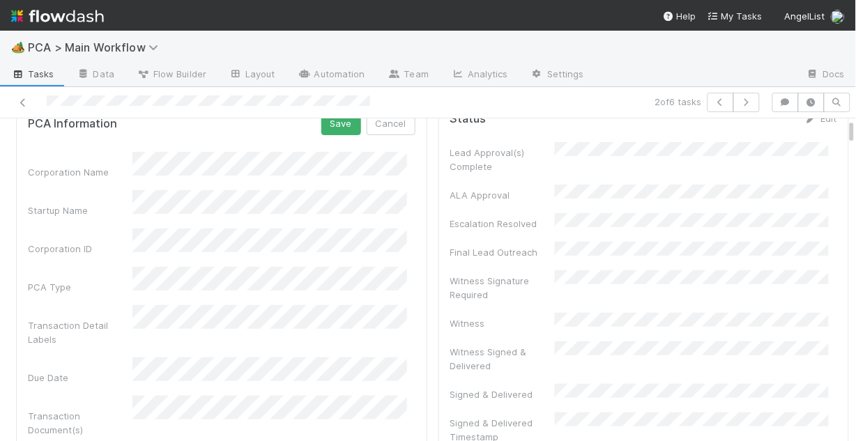
scroll to position [0, 0]
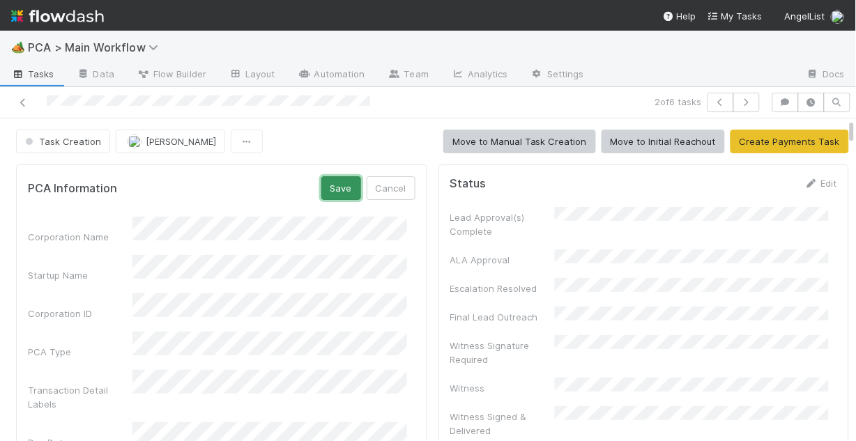
click at [324, 187] on button "Save" at bounding box center [342, 188] width 40 height 24
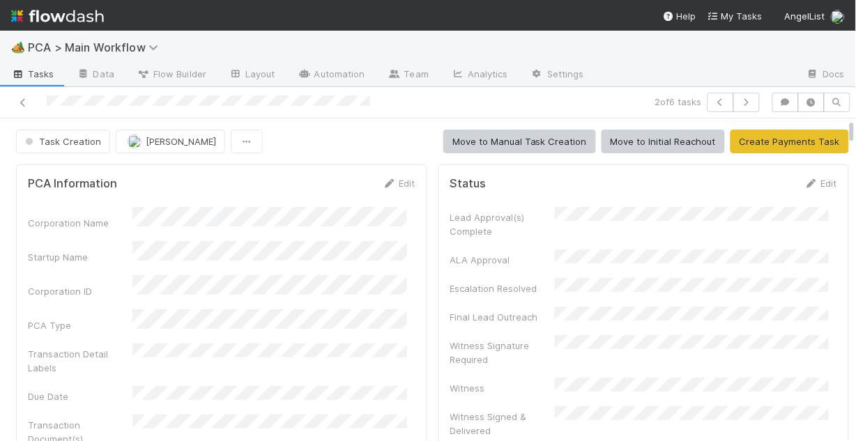
click at [24, 107] on link at bounding box center [23, 103] width 14 height 14
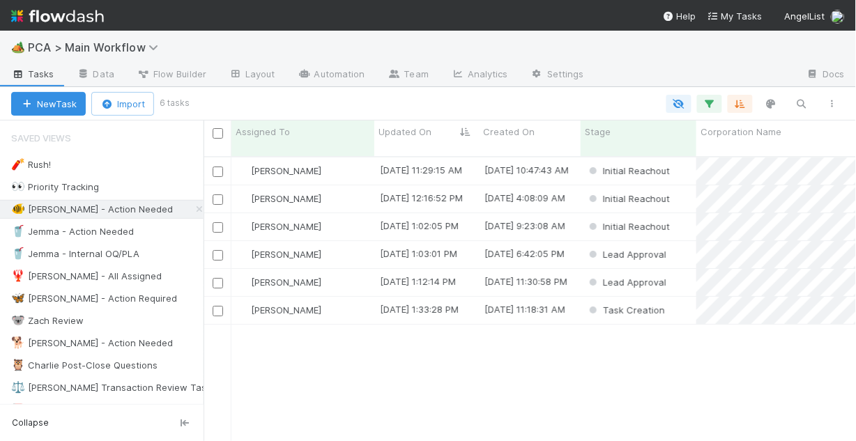
scroll to position [287, 644]
click at [340, 161] on div "[PERSON_NAME]" at bounding box center [303, 171] width 143 height 27
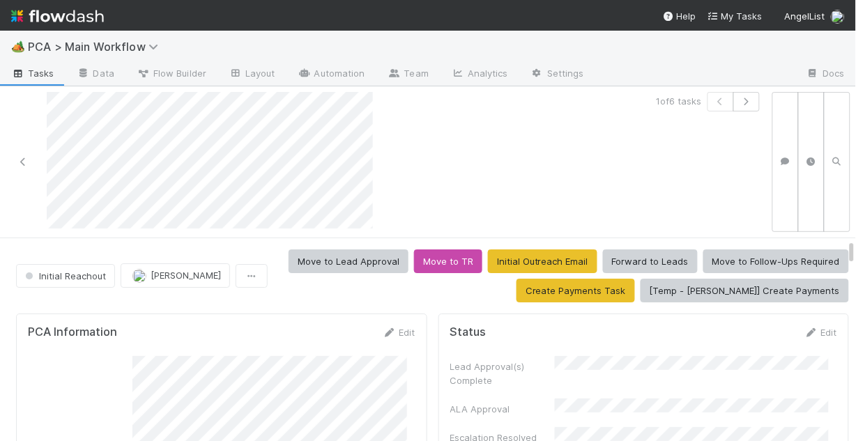
scroll to position [56, 0]
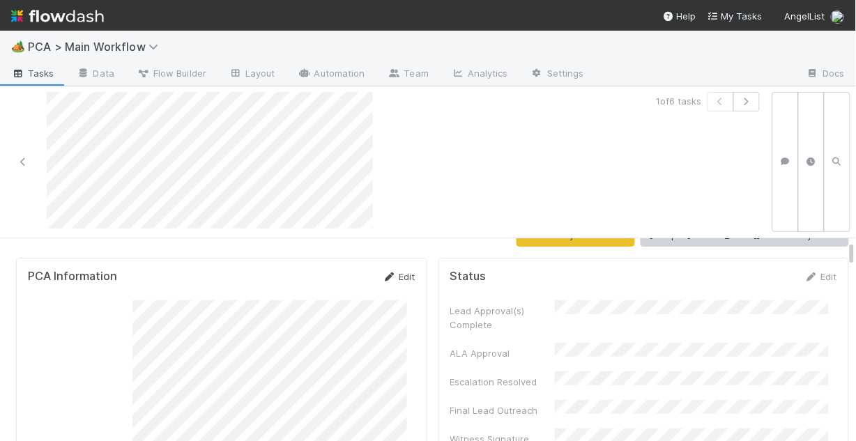
click at [395, 271] on link "Edit" at bounding box center [399, 276] width 33 height 11
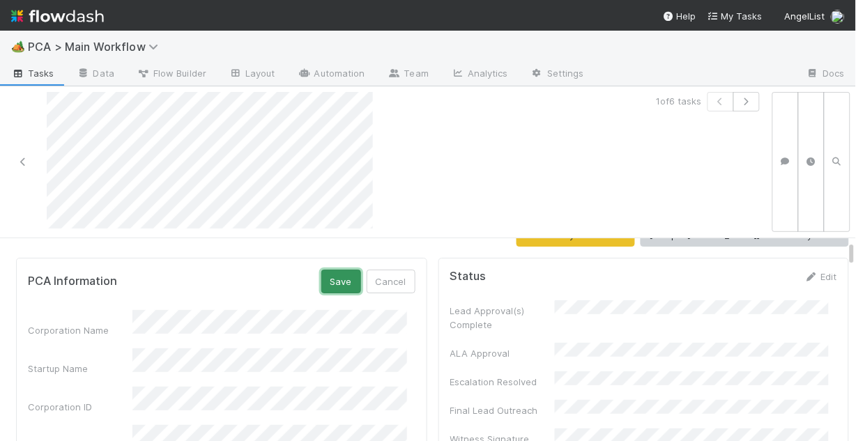
click at [327, 276] on button "Save" at bounding box center [342, 282] width 40 height 24
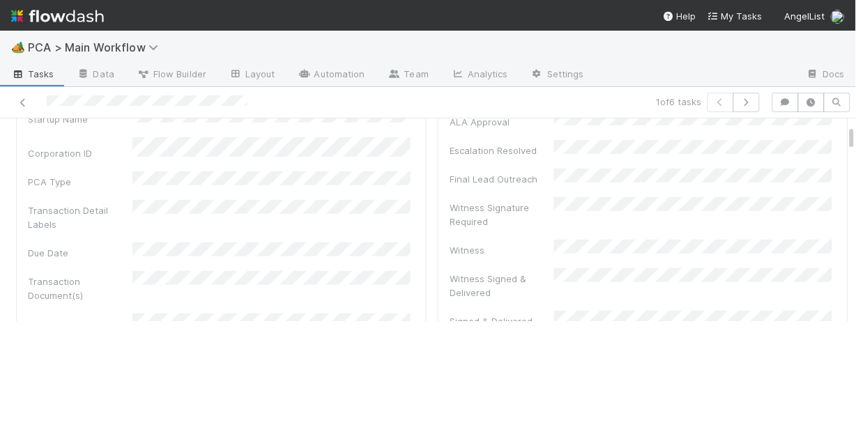
scroll to position [0, 0]
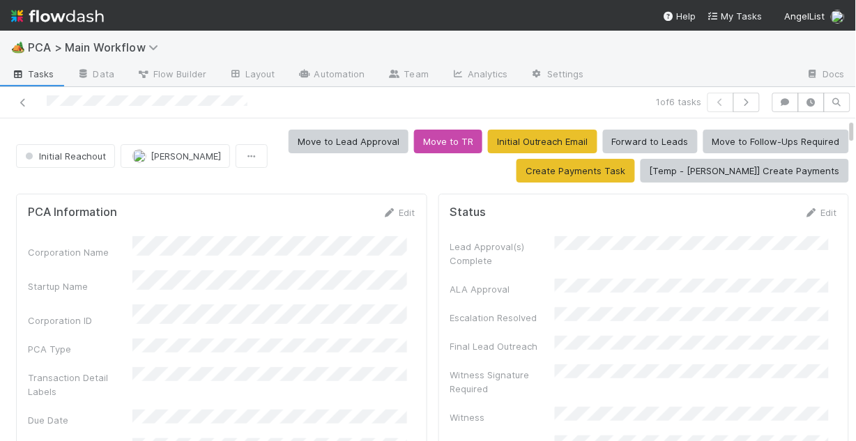
click at [156, 211] on div "PCA Information Edit" at bounding box center [222, 213] width 388 height 14
drag, startPoint x: 395, startPoint y: 219, endPoint x: 395, endPoint y: 211, distance: 7.7
click at [395, 218] on div "Edit" at bounding box center [399, 213] width 33 height 14
click at [395, 209] on link "Edit" at bounding box center [399, 212] width 33 height 11
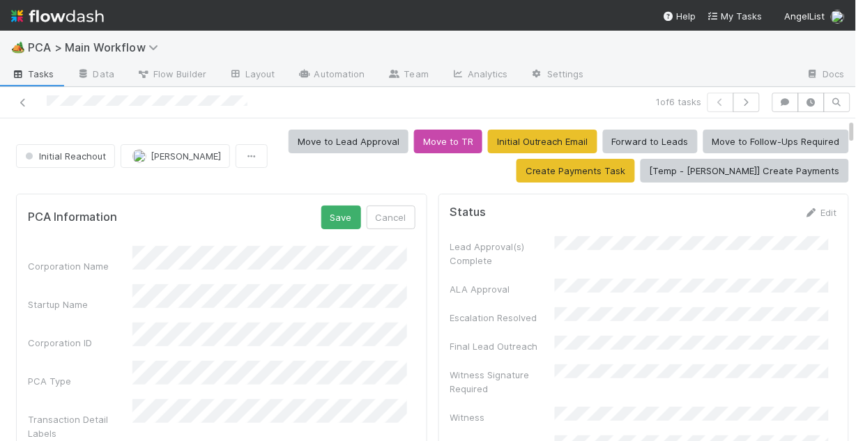
scroll to position [56, 0]
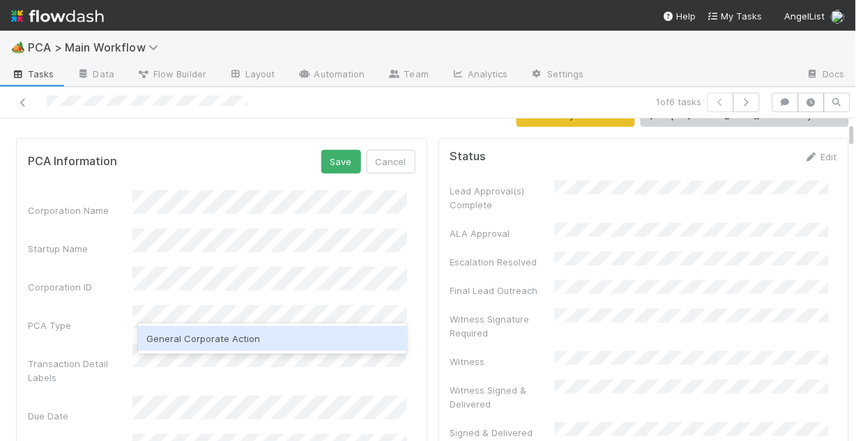
click at [297, 340] on div "General Corporate Action" at bounding box center [272, 338] width 269 height 25
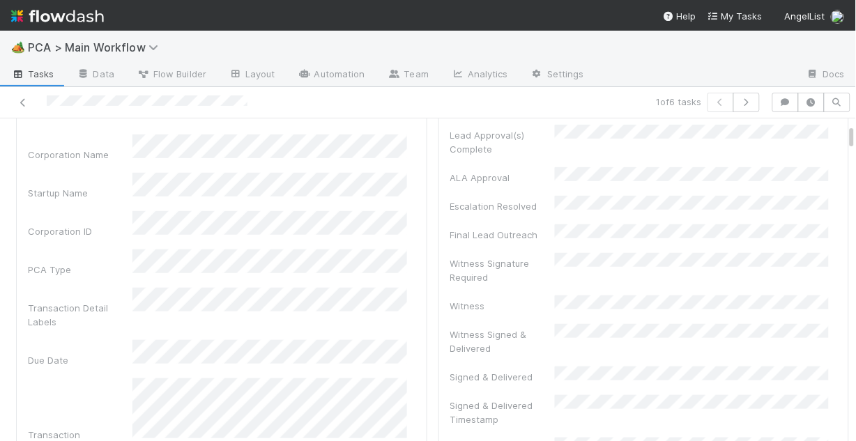
scroll to position [0, 0]
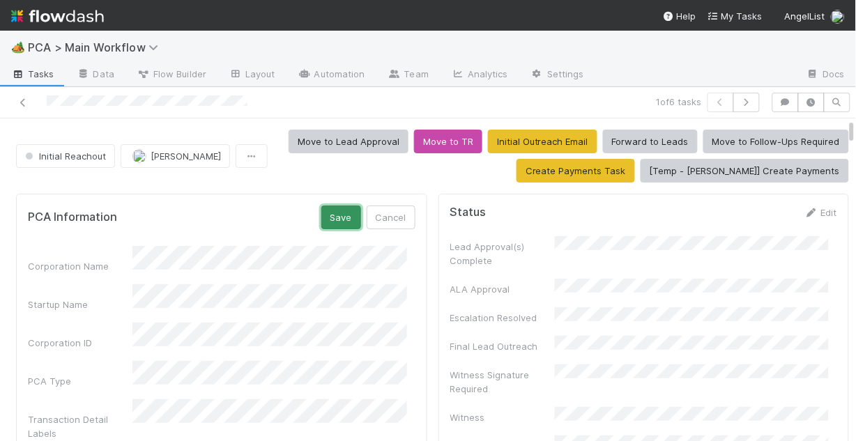
click at [322, 217] on button "Save" at bounding box center [342, 218] width 40 height 24
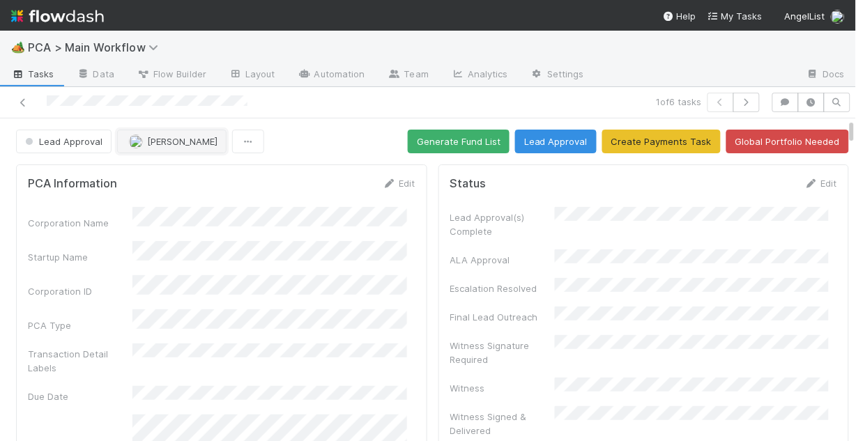
click at [171, 138] on span "[PERSON_NAME]" at bounding box center [182, 141] width 70 height 11
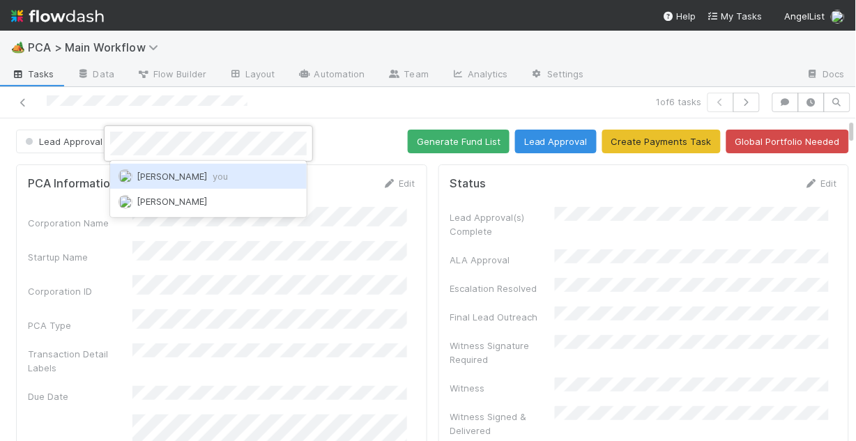
click at [181, 176] on span "Chris DelBianco you" at bounding box center [182, 176] width 91 height 11
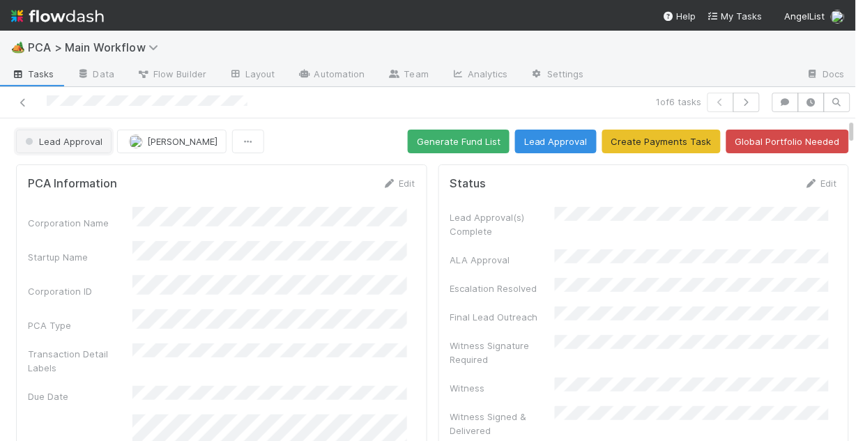
click at [53, 142] on span "Lead Approval" at bounding box center [62, 141] width 80 height 11
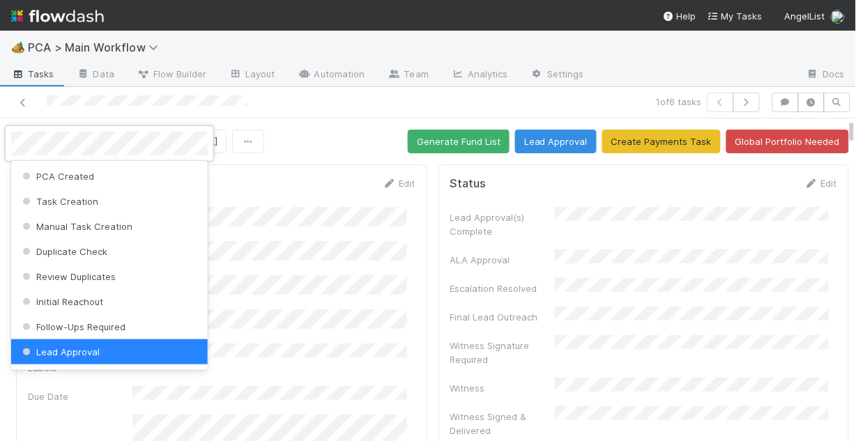
scroll to position [3, 0]
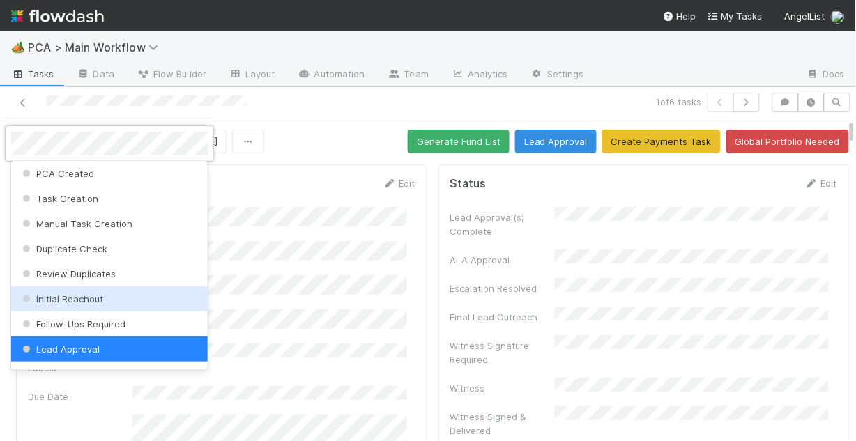
click at [88, 298] on span "Initial Reachout" at bounding box center [62, 299] width 84 height 11
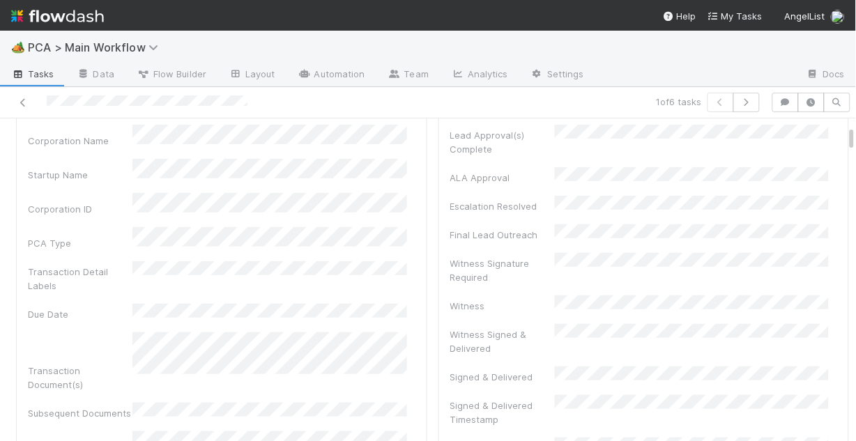
scroll to position [0, 0]
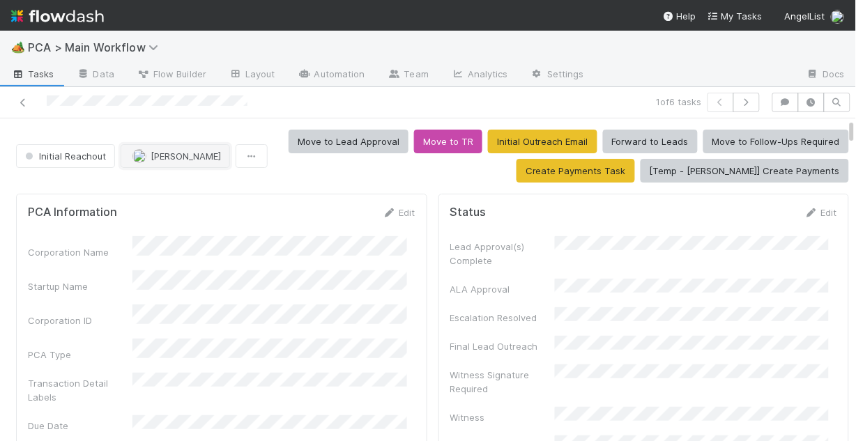
click at [154, 159] on span "[PERSON_NAME]" at bounding box center [186, 156] width 70 height 11
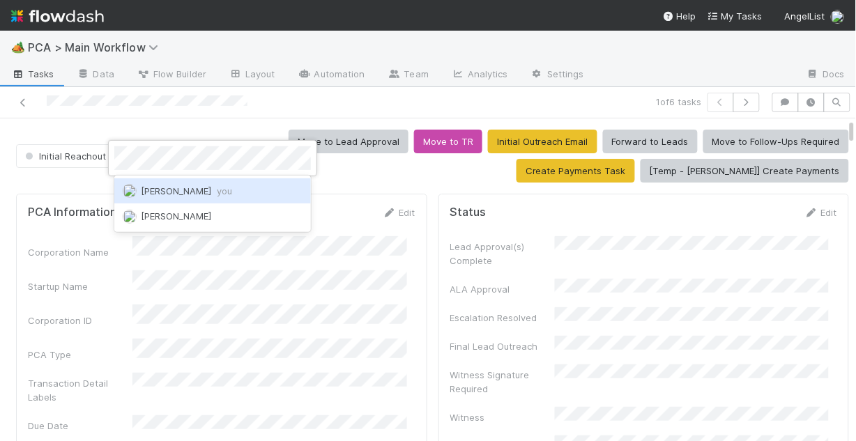
click at [190, 194] on span "Chris DelBianco you" at bounding box center [186, 191] width 91 height 11
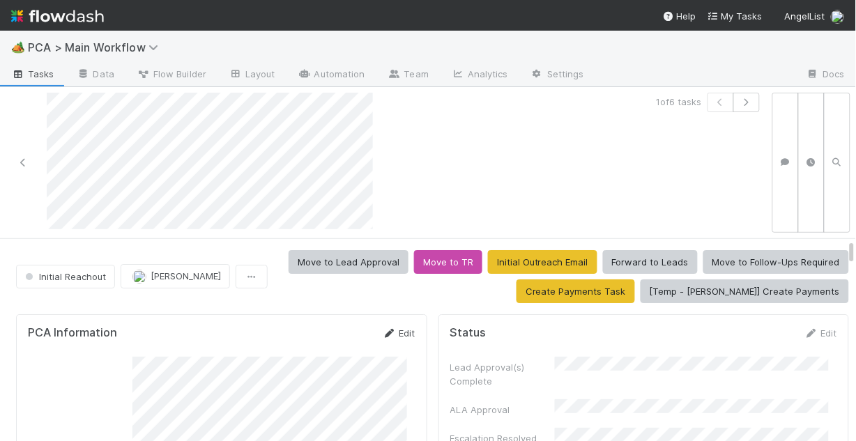
click at [385, 331] on icon at bounding box center [390, 333] width 14 height 9
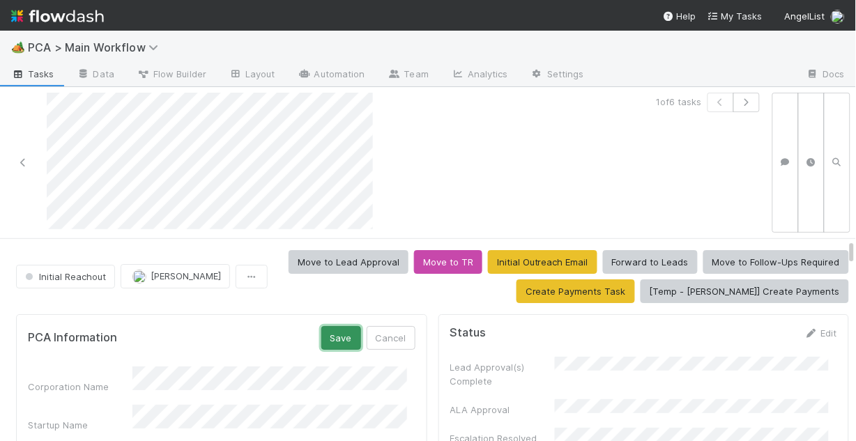
click at [333, 333] on button "Save" at bounding box center [342, 338] width 40 height 24
